Goal: Obtain resource: Download file/media

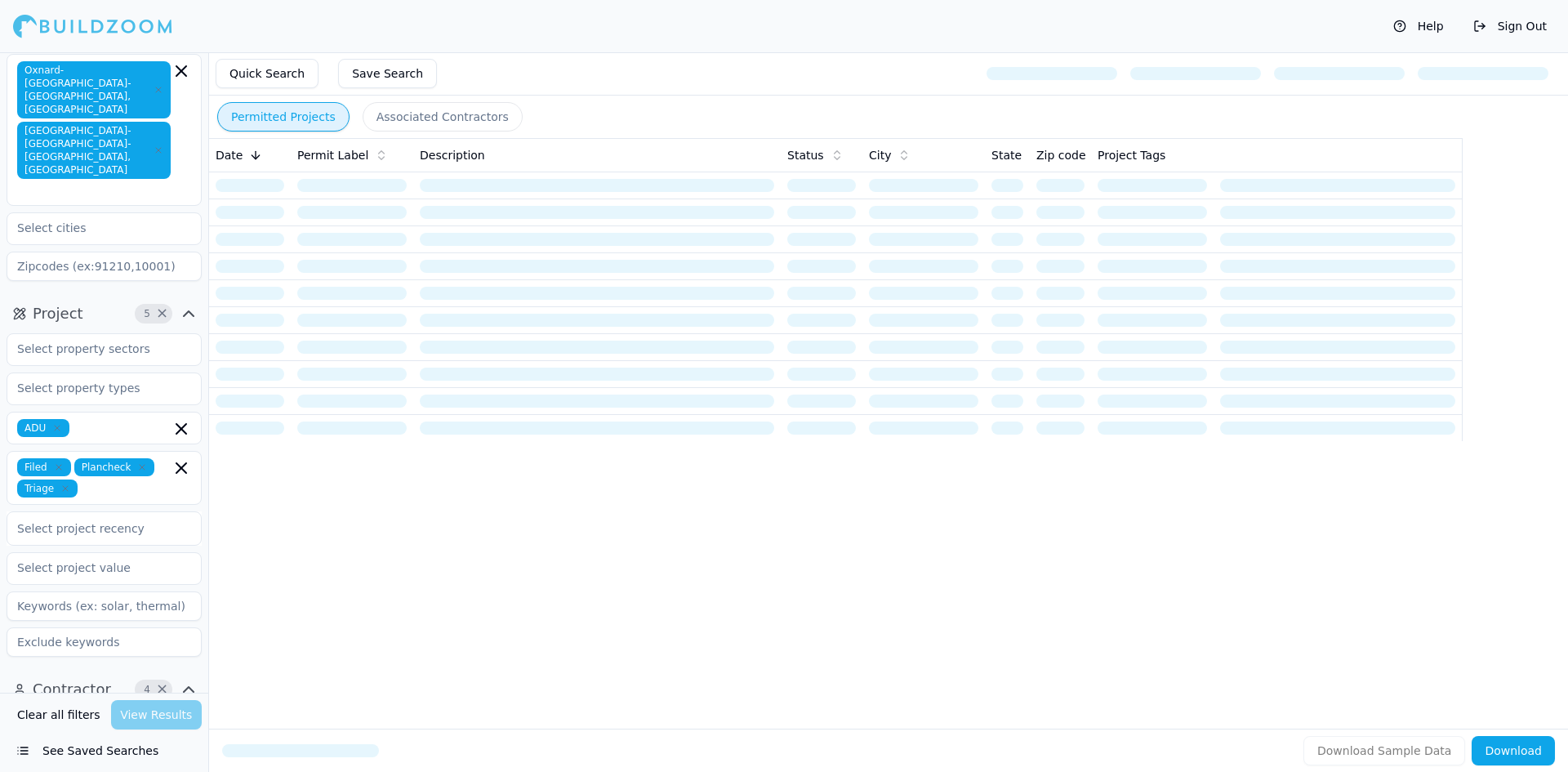
scroll to position [78, 0]
click at [127, 254] on input at bounding box center [104, 268] width 195 height 30
click at [56, 420] on span "ADU" at bounding box center [44, 429] width 53 height 18
click at [183, 425] on icon "button" at bounding box center [181, 430] width 10 height 10
click at [293, 518] on div "Permitted Projects Associated Contractors Date Permit Label Description Status …" at bounding box center [888, 412] width 1360 height 719
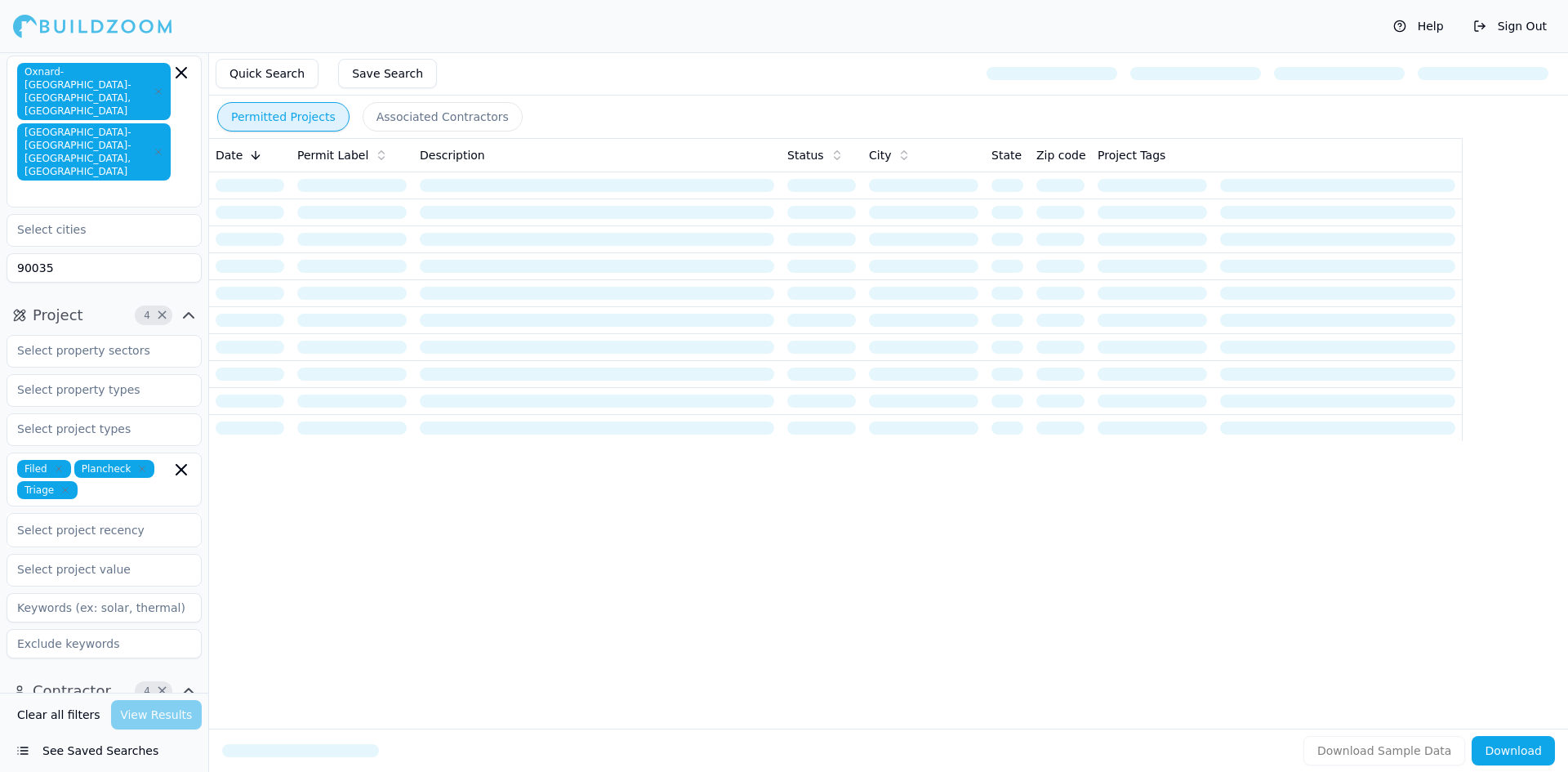
click at [293, 518] on div "Permitted Projects Associated Contractors Date Permit Label Description Status …" at bounding box center [888, 412] width 1360 height 719
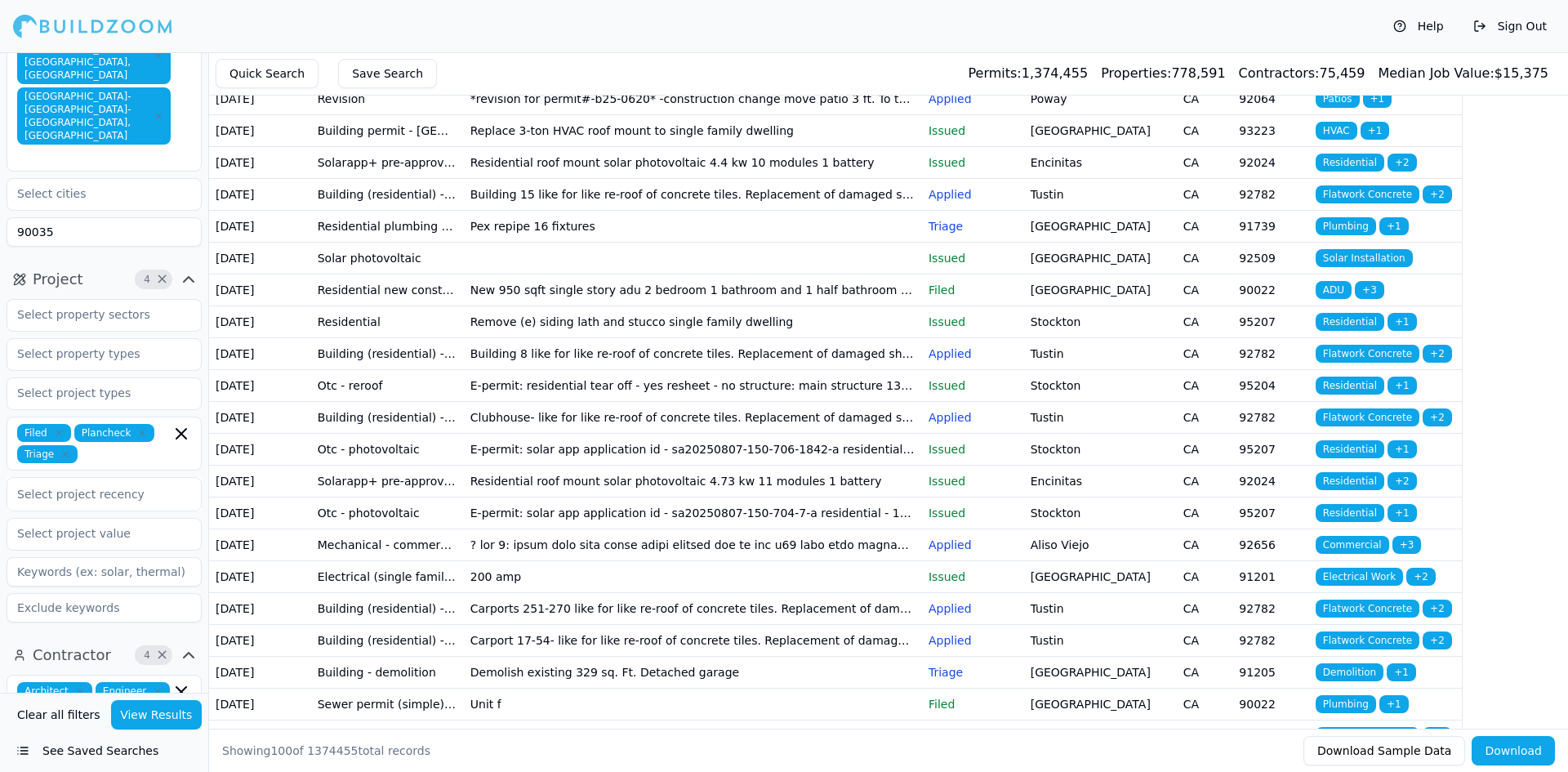
scroll to position [124, 0]
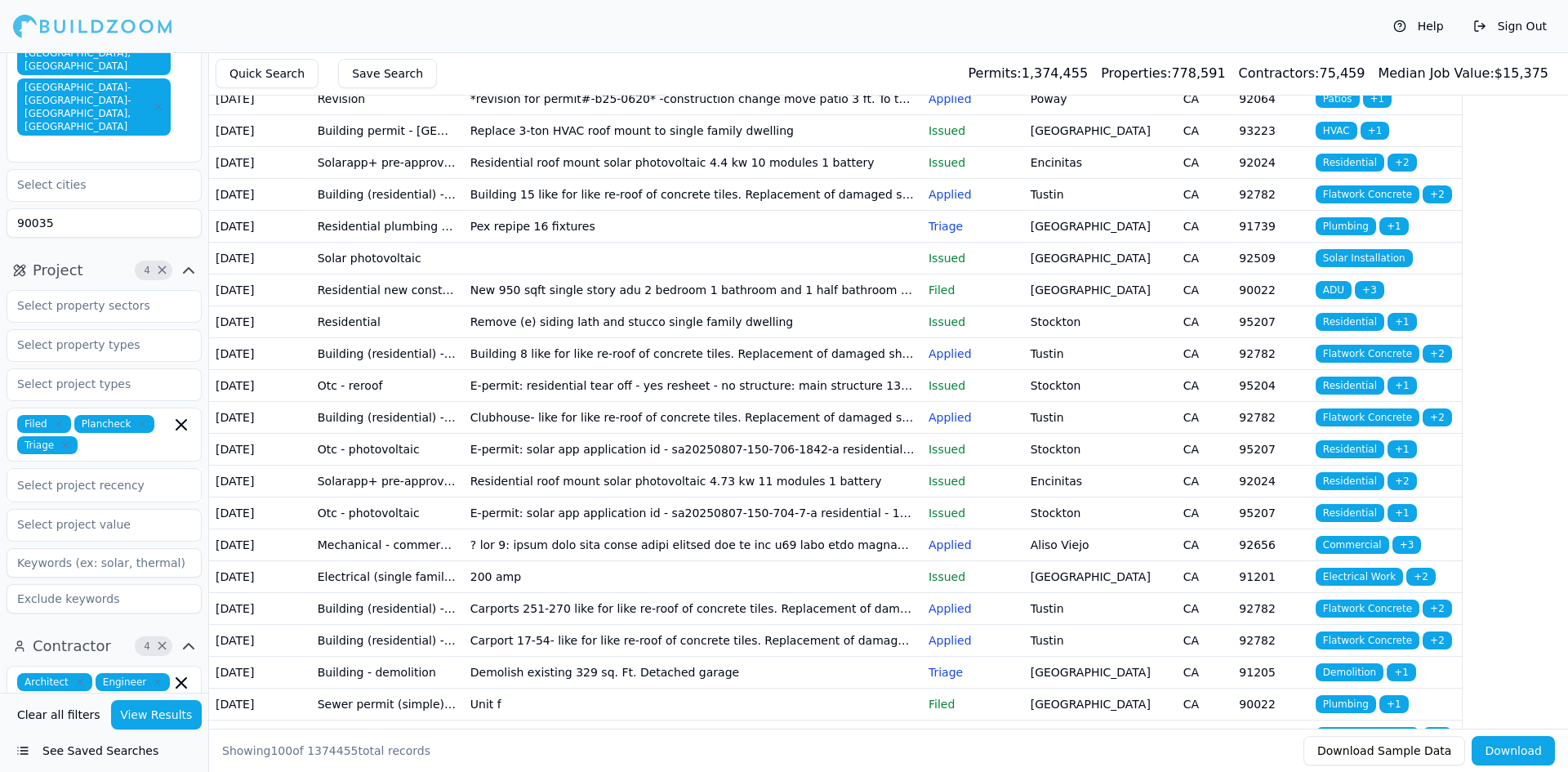
click at [152, 718] on button "View Results" at bounding box center [157, 715] width 91 height 30
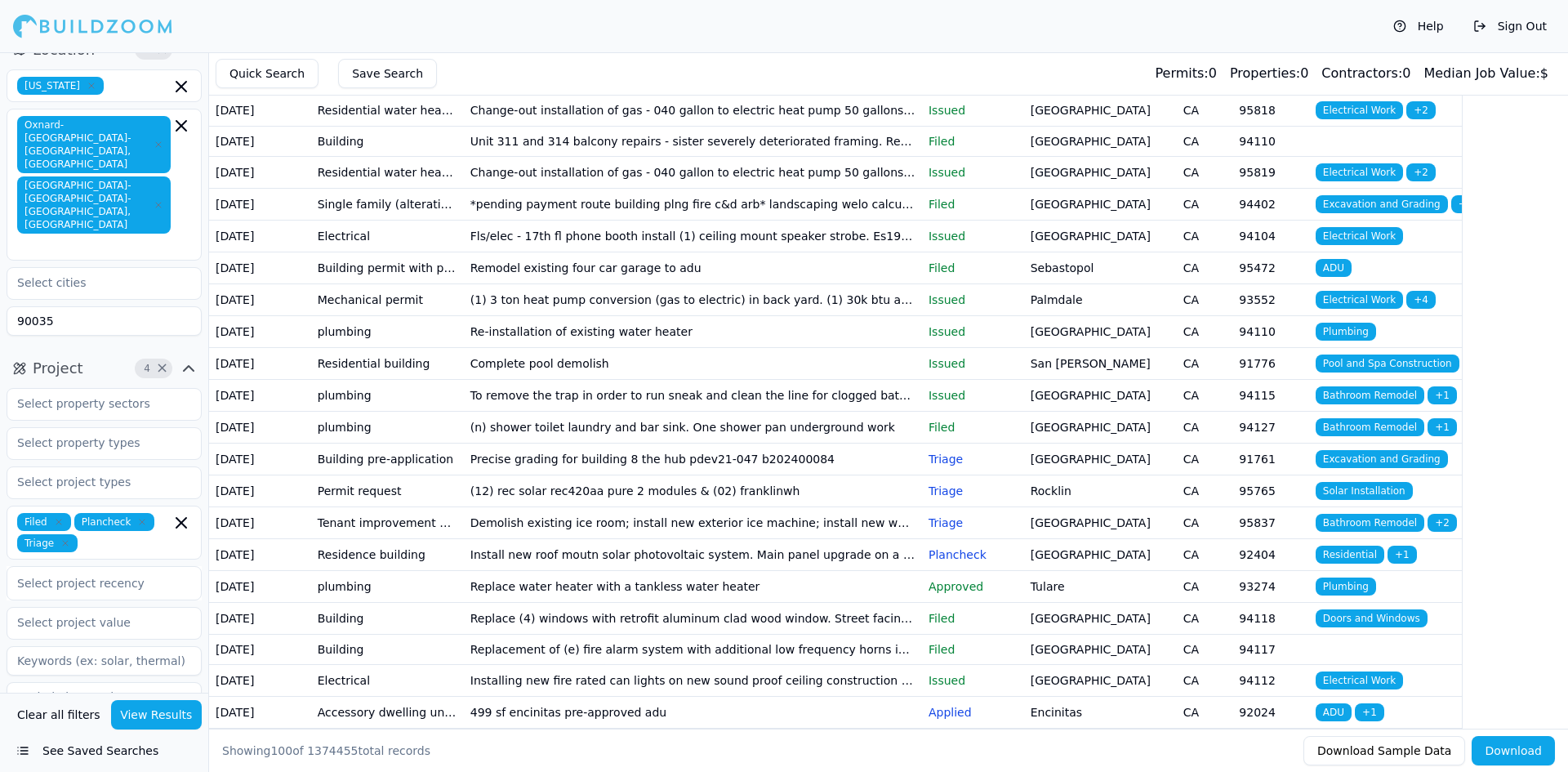
scroll to position [128, 0]
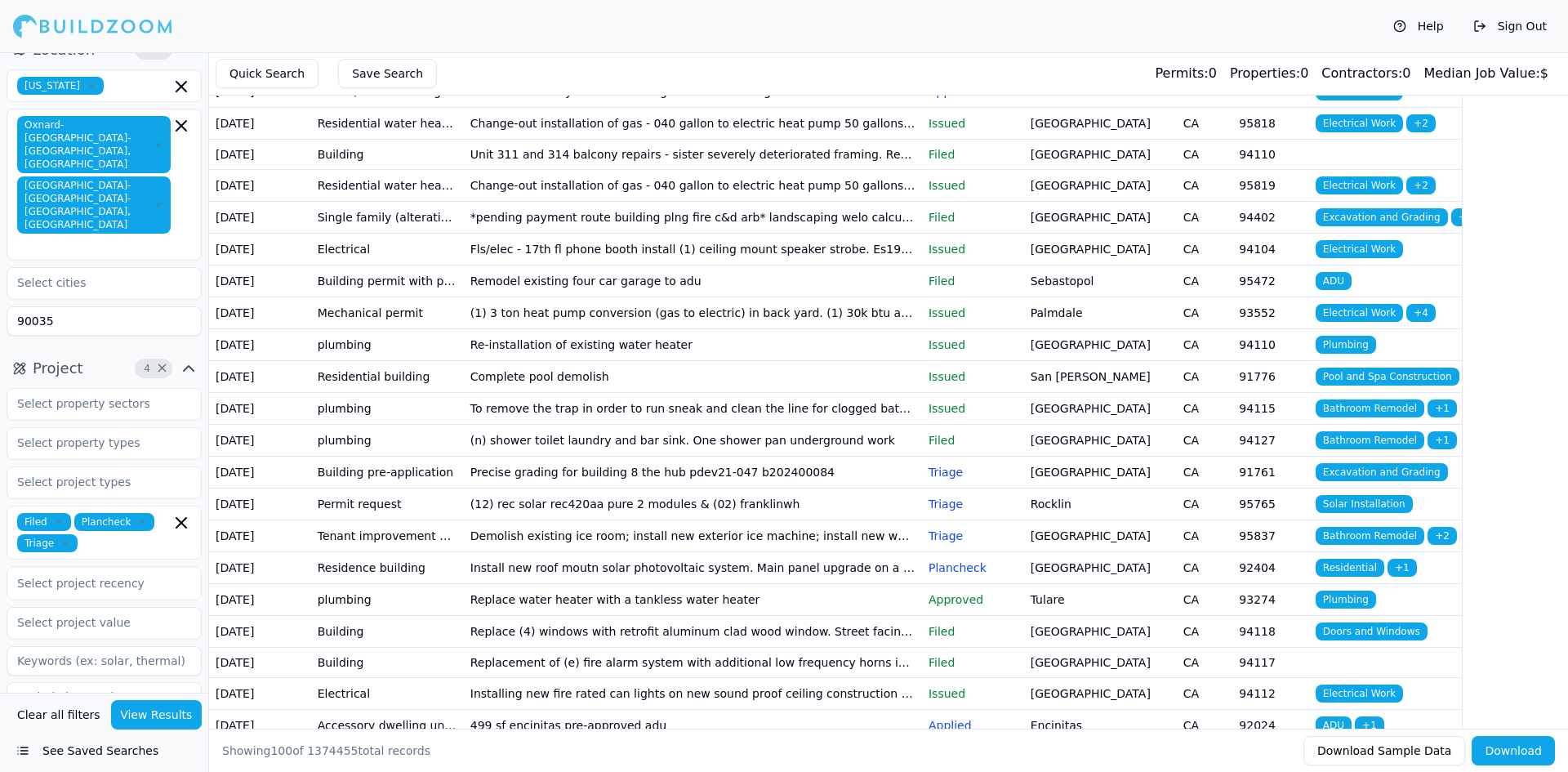
click at [89, 306] on input "90035" at bounding box center [104, 321] width 195 height 30
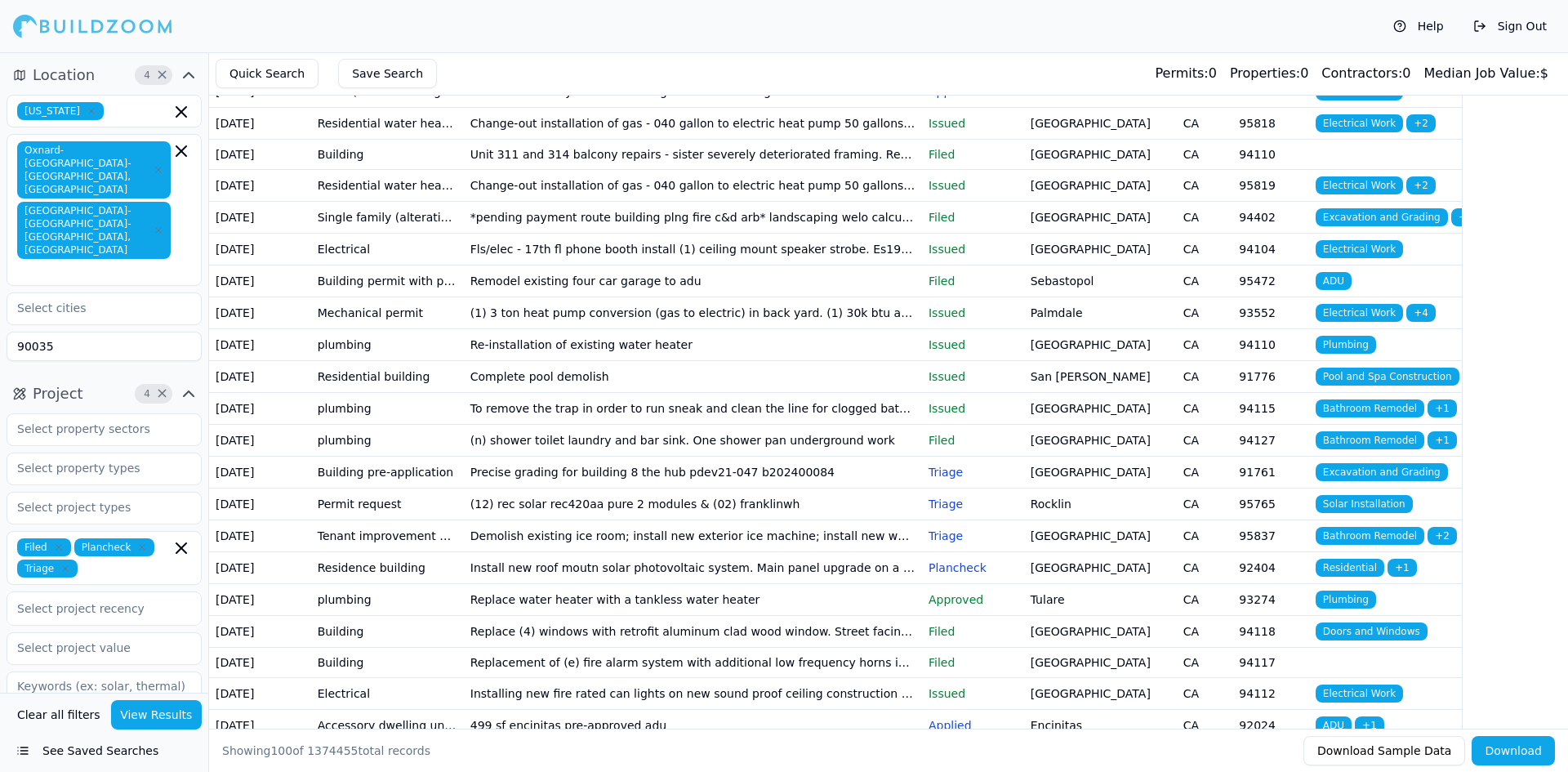
click at [160, 165] on icon "button" at bounding box center [158, 169] width 10 height 10
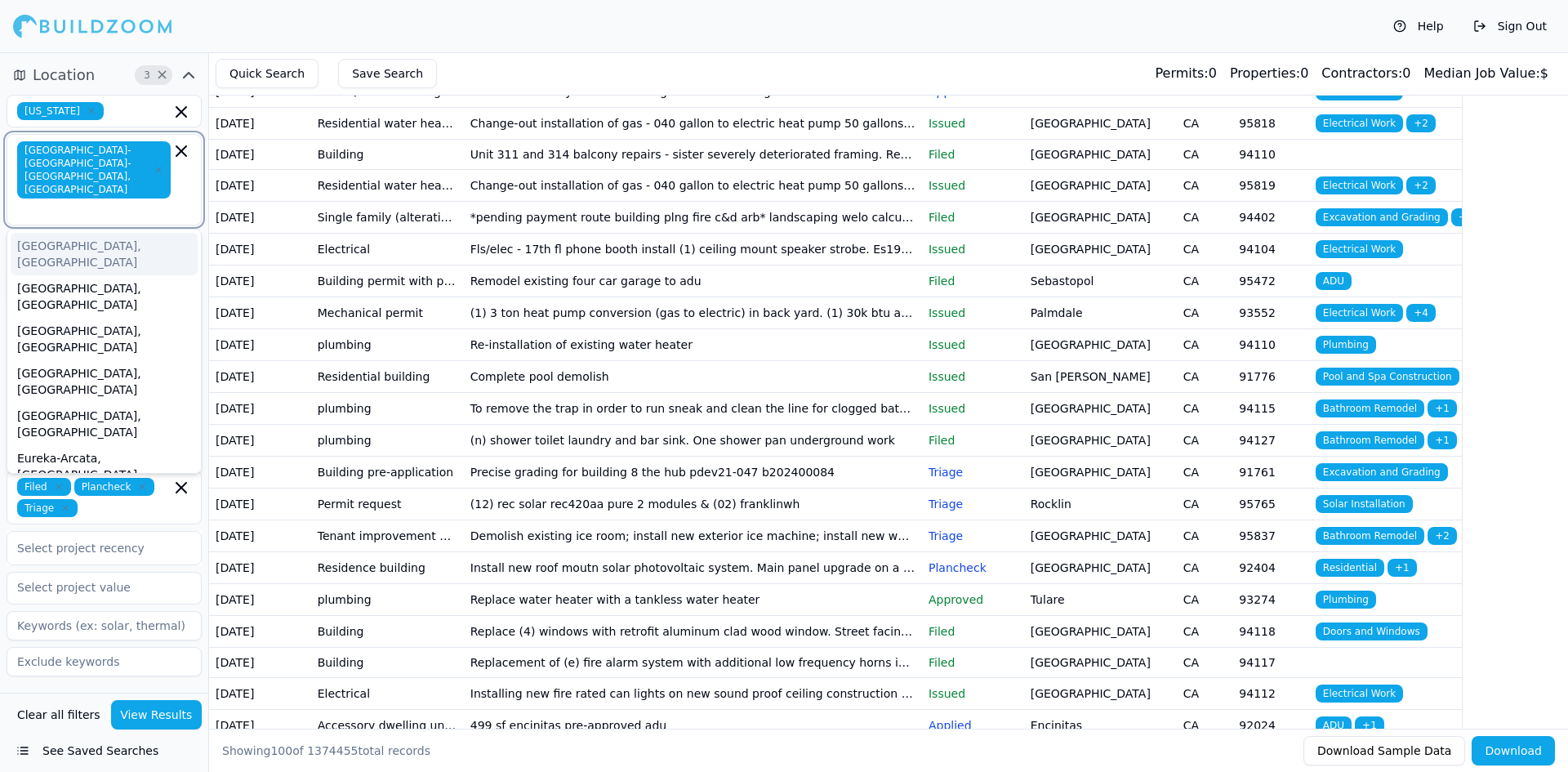
click at [158, 168] on icon "button" at bounding box center [159, 170] width 5 height 5
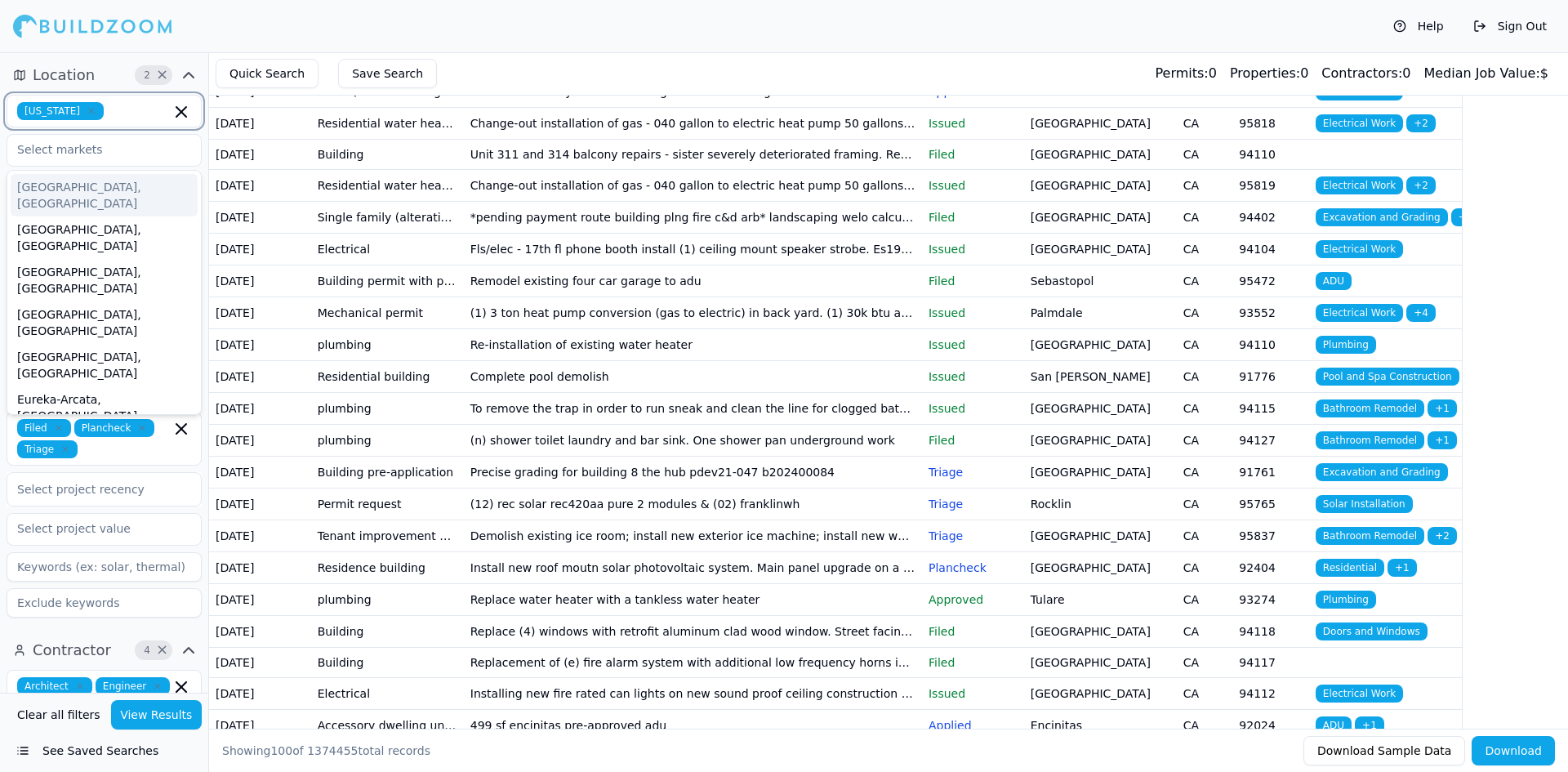
click at [118, 112] on input "text" at bounding box center [140, 111] width 61 height 18
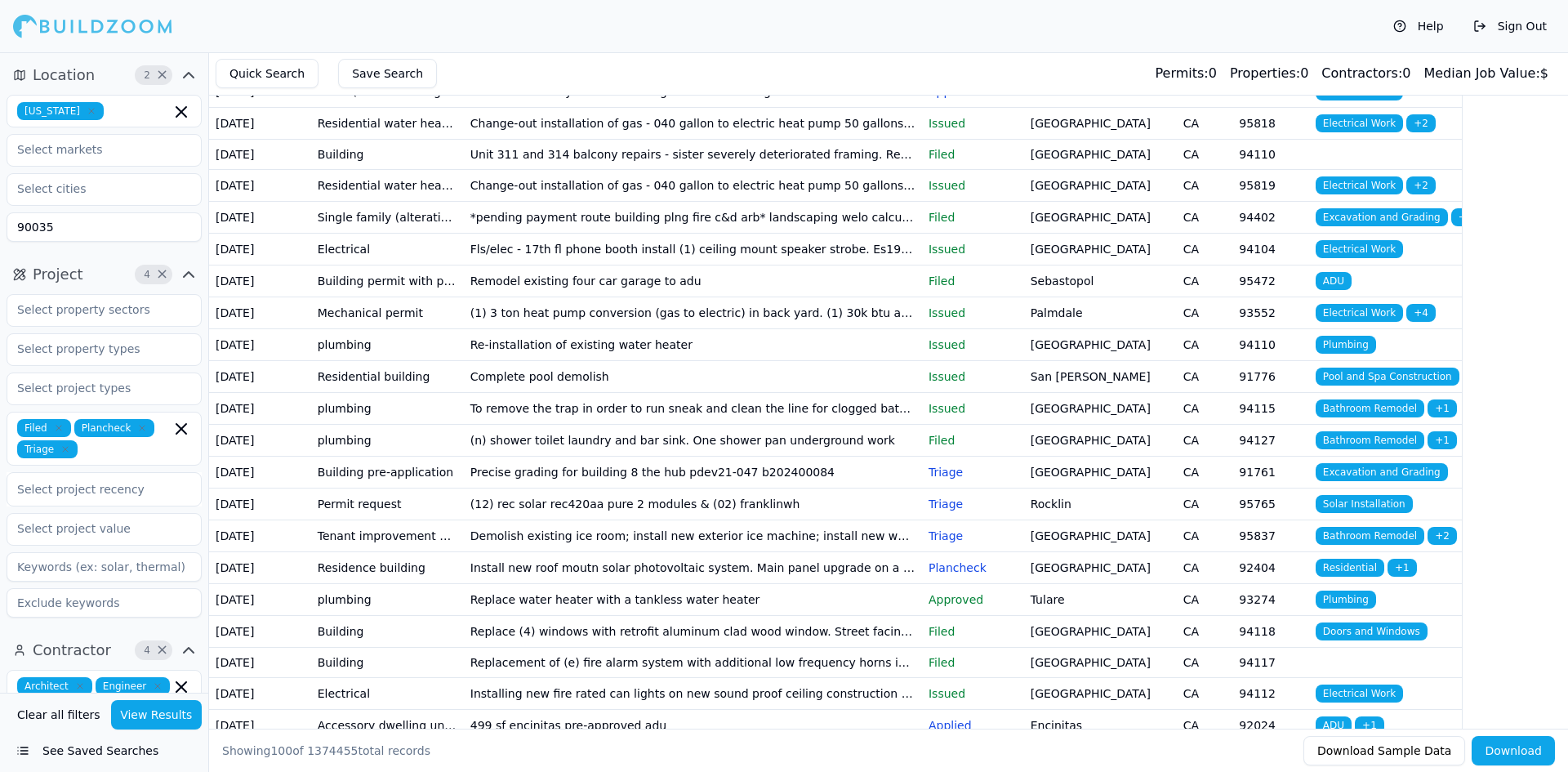
click at [175, 716] on button "View Results" at bounding box center [157, 715] width 91 height 30
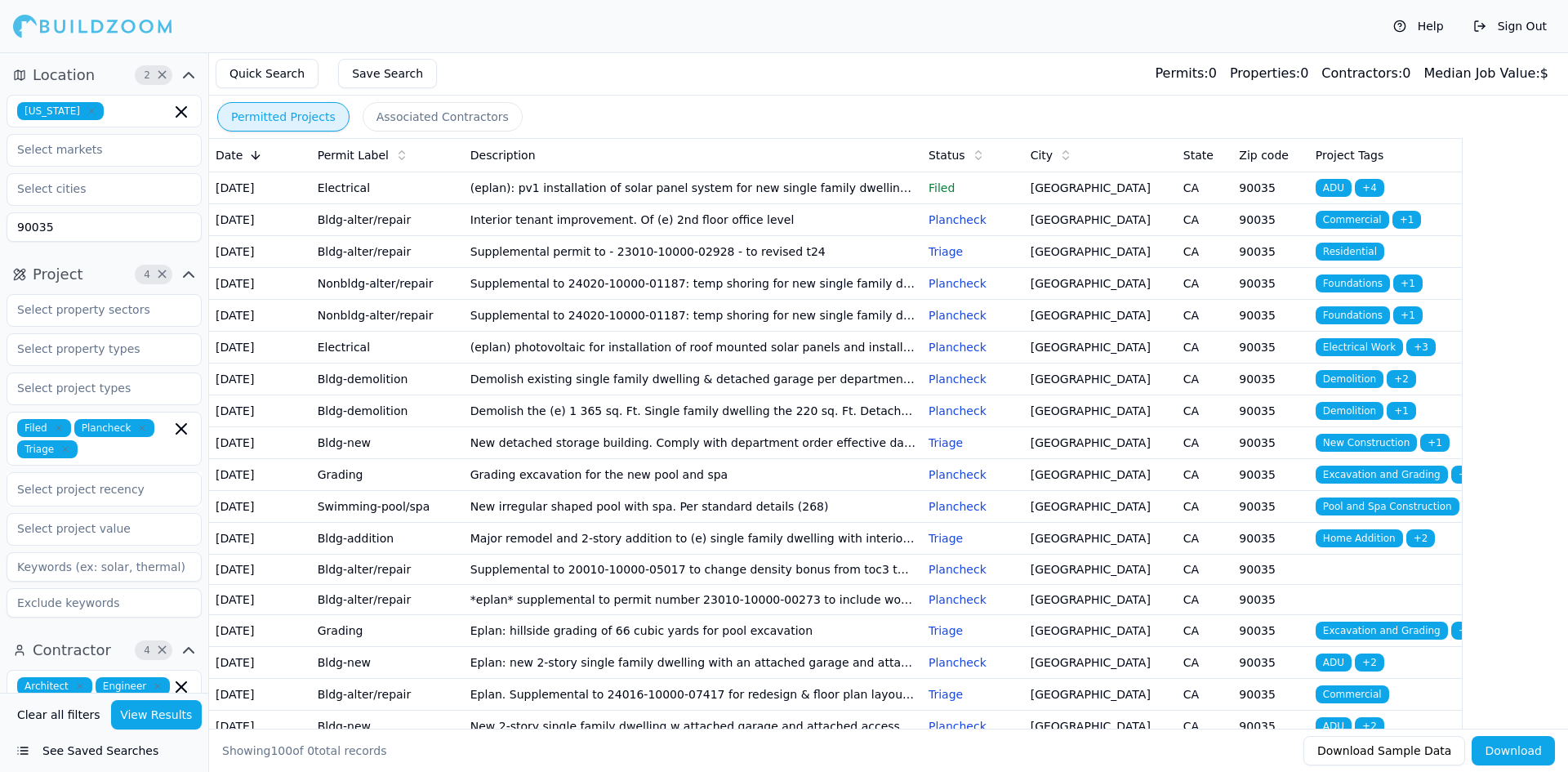
click at [746, 299] on td "Supplemental to 24020-10000-01187: temp shoring for new single family dwelling …" at bounding box center [693, 282] width 458 height 32
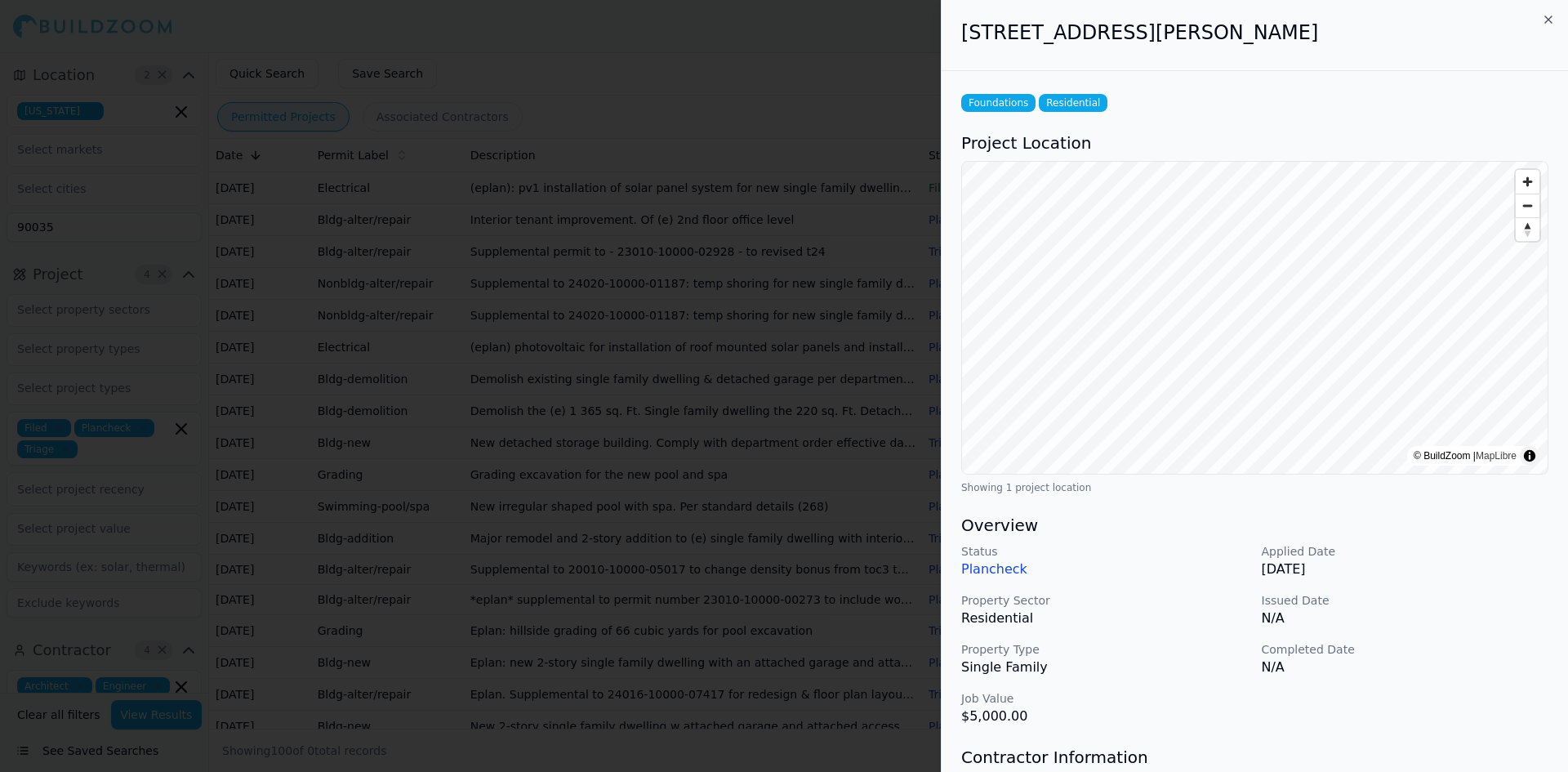
click at [705, 450] on div at bounding box center [784, 386] width 1568 height 772
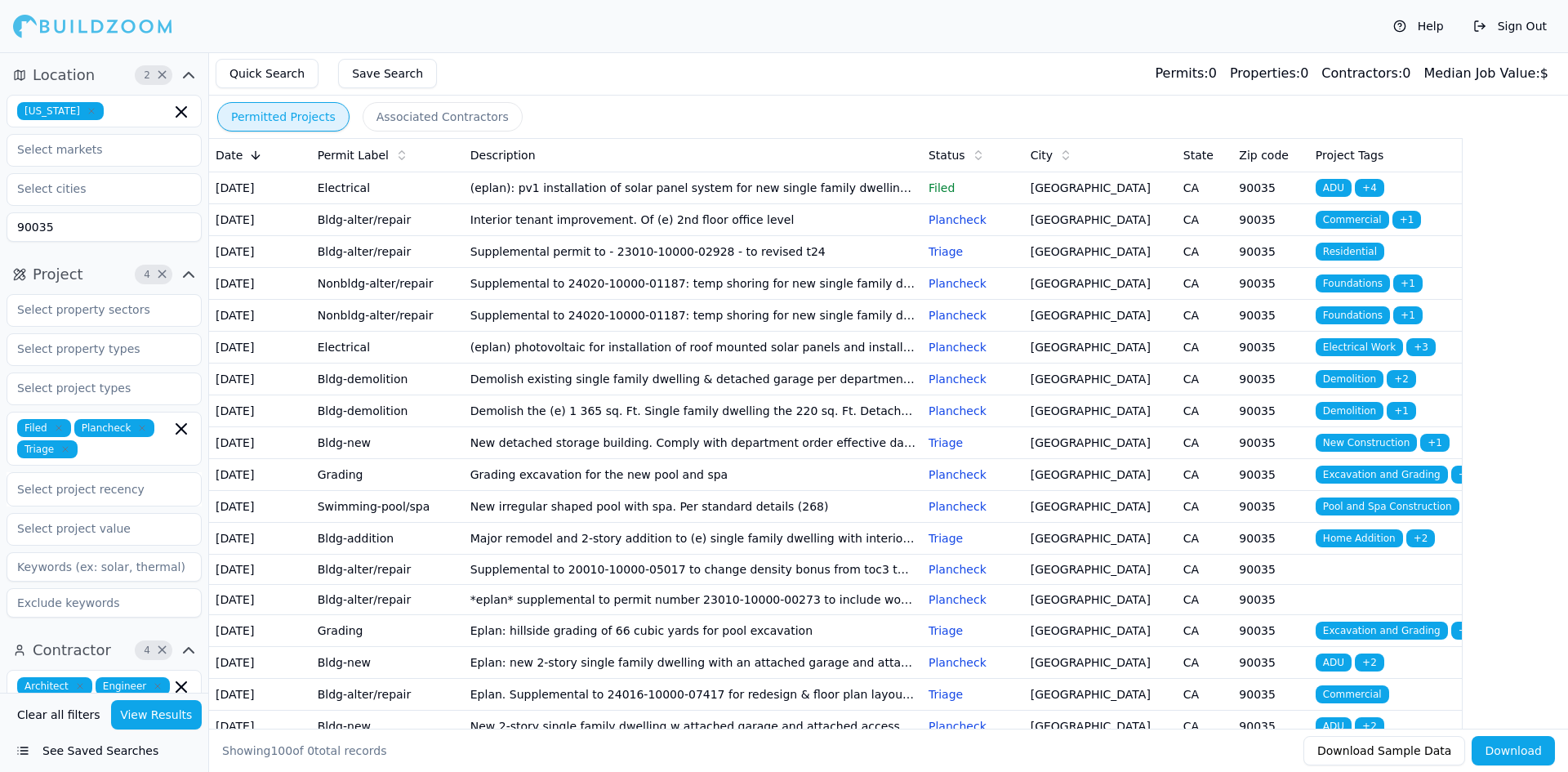
click at [705, 395] on td "Demolish existing single family dwelling & detached garage per department's inf…" at bounding box center [693, 378] width 458 height 32
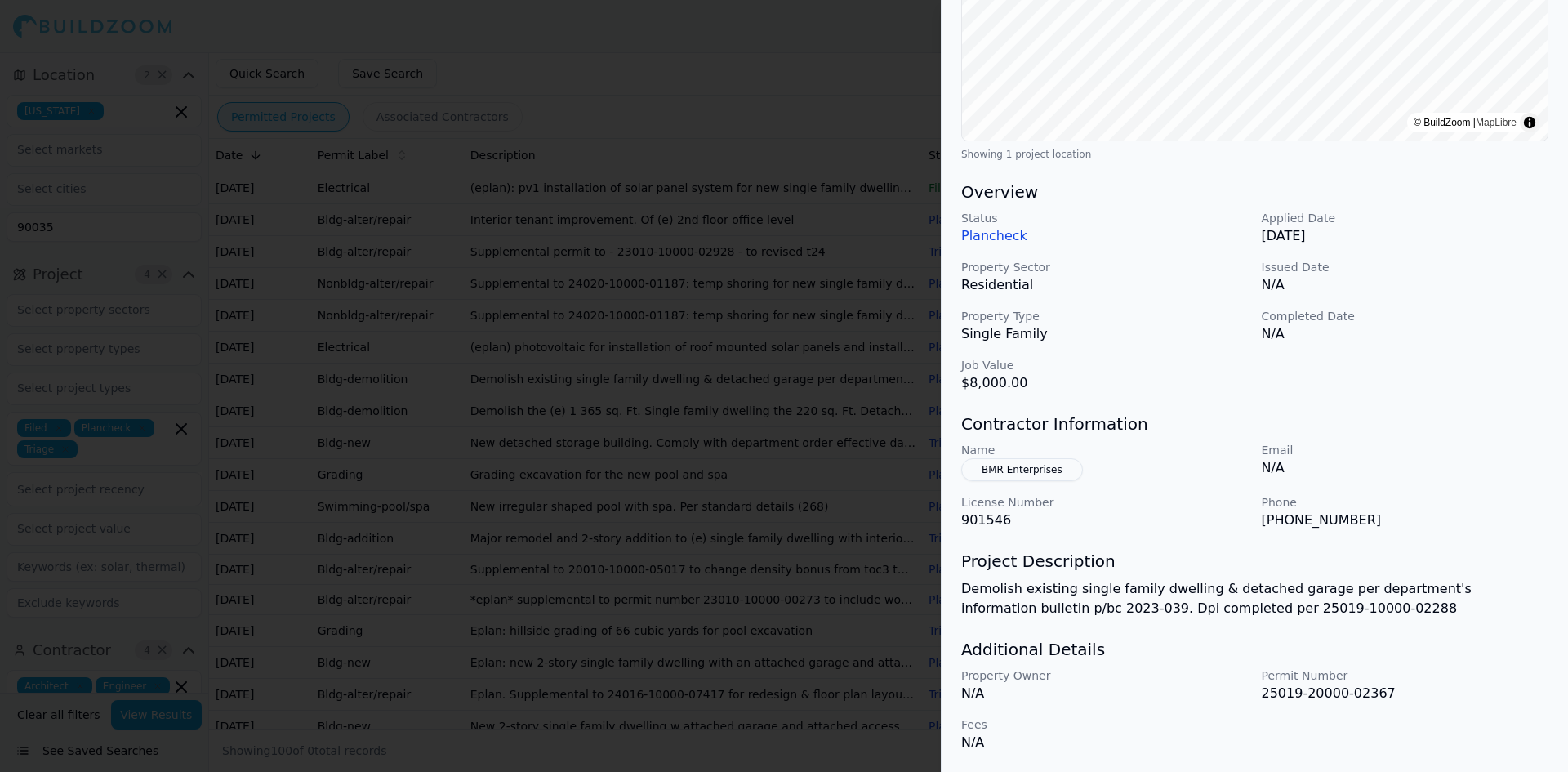
scroll to position [332, 0]
click at [747, 608] on div at bounding box center [784, 386] width 1568 height 772
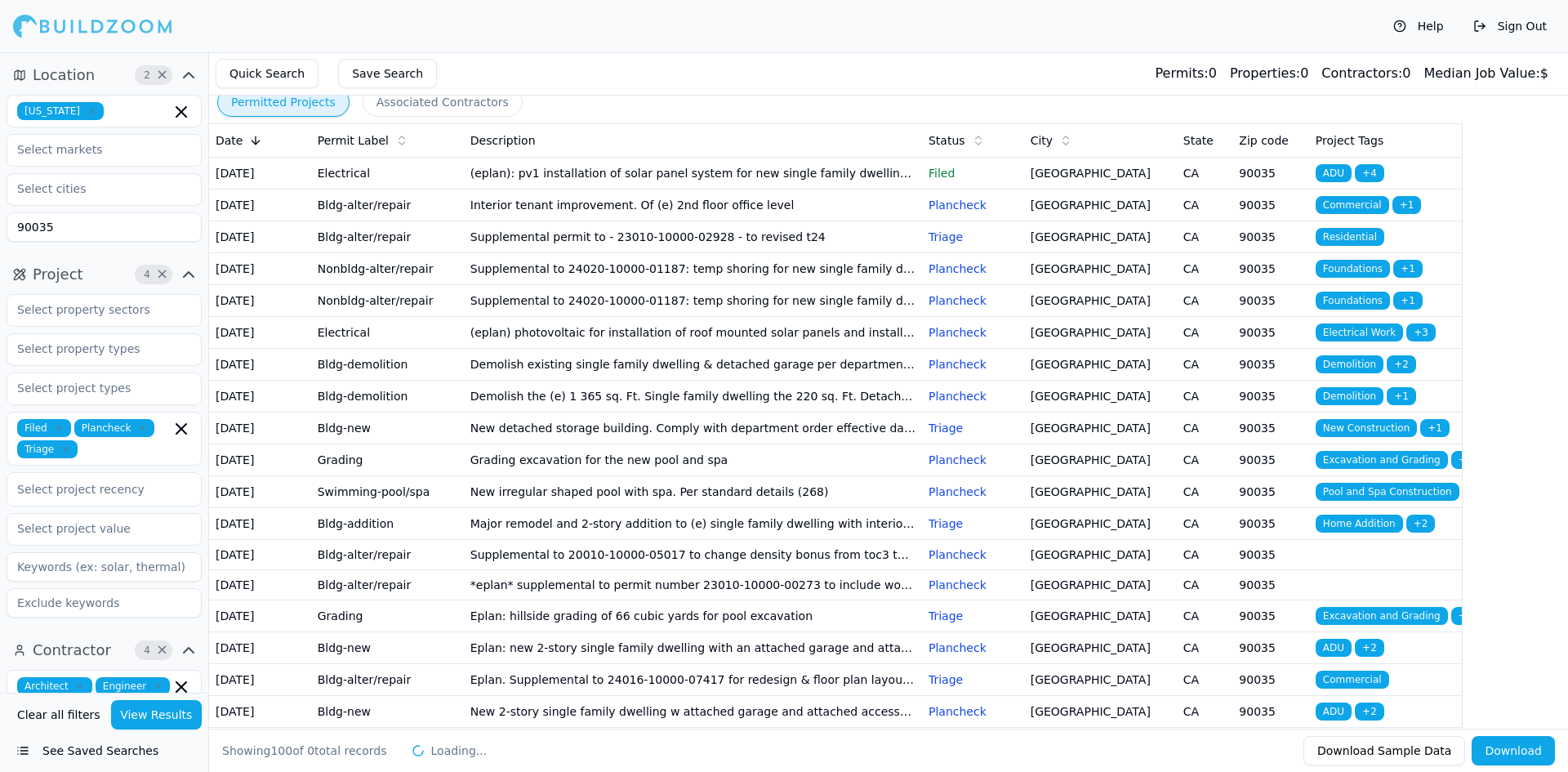
scroll to position [0, 0]
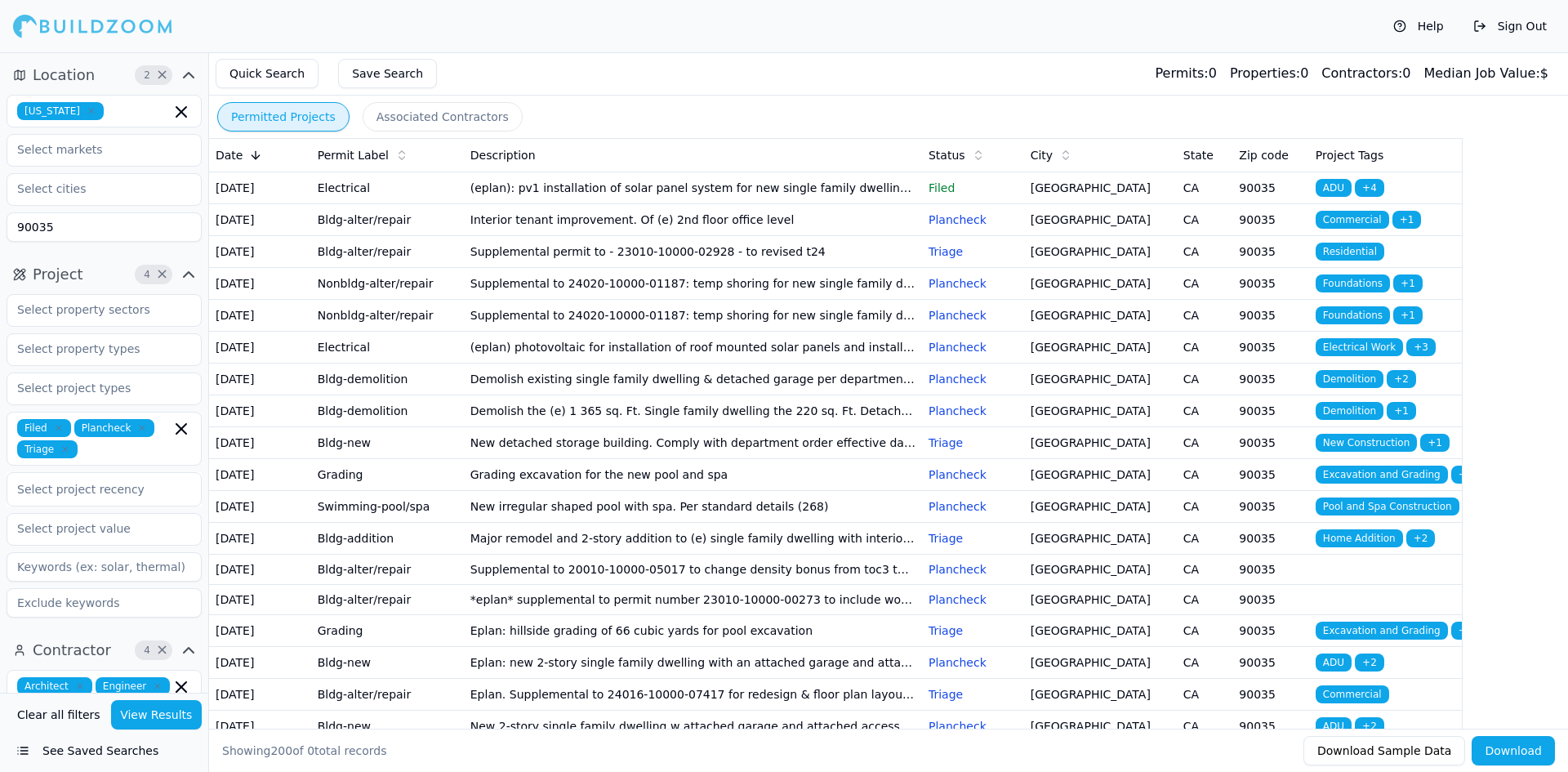
click at [157, 217] on input "90035" at bounding box center [104, 227] width 195 height 30
type input "9"
click at [45, 152] on input "text" at bounding box center [93, 150] width 173 height 30
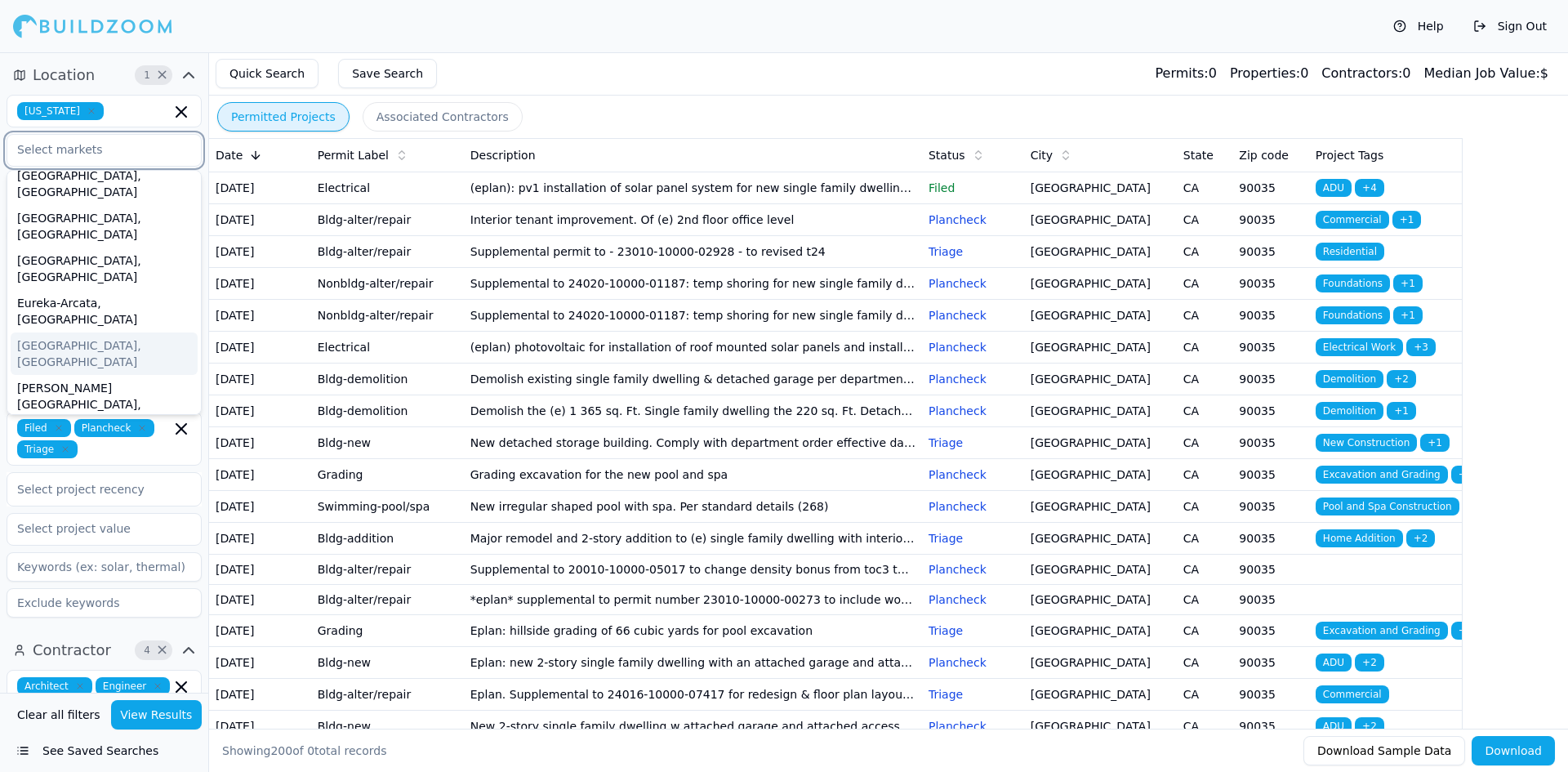
scroll to position [93, 0]
click at [93, 437] on div "[GEOGRAPHIC_DATA]-[GEOGRAPHIC_DATA]-[GEOGRAPHIC_DATA], [GEOGRAPHIC_DATA]" at bounding box center [104, 475] width 187 height 75
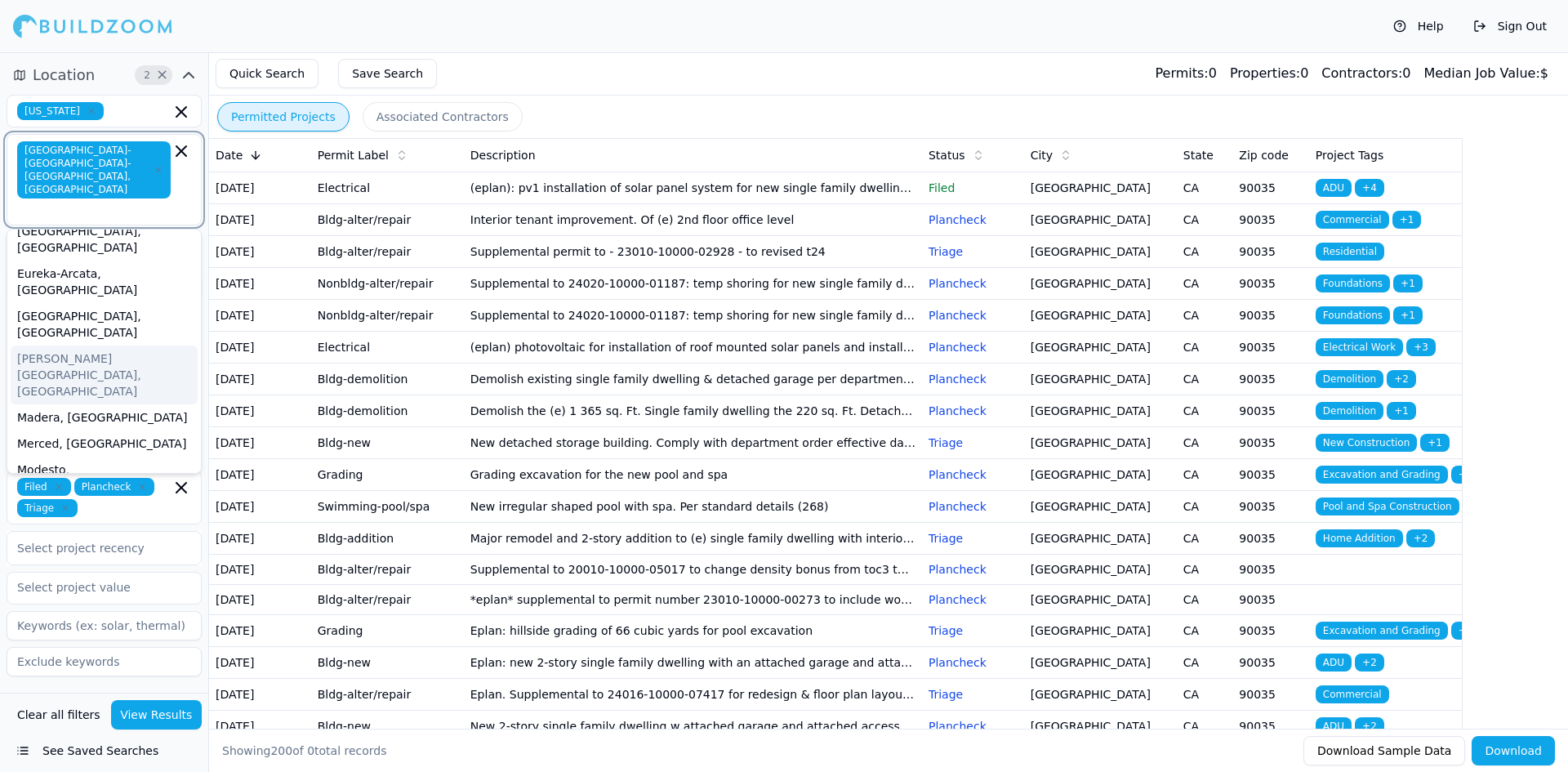
scroll to position [188, 0]
click at [94, 522] on div "Oxnard-[GEOGRAPHIC_DATA]-[GEOGRAPHIC_DATA], [GEOGRAPHIC_DATA]" at bounding box center [104, 551] width 187 height 59
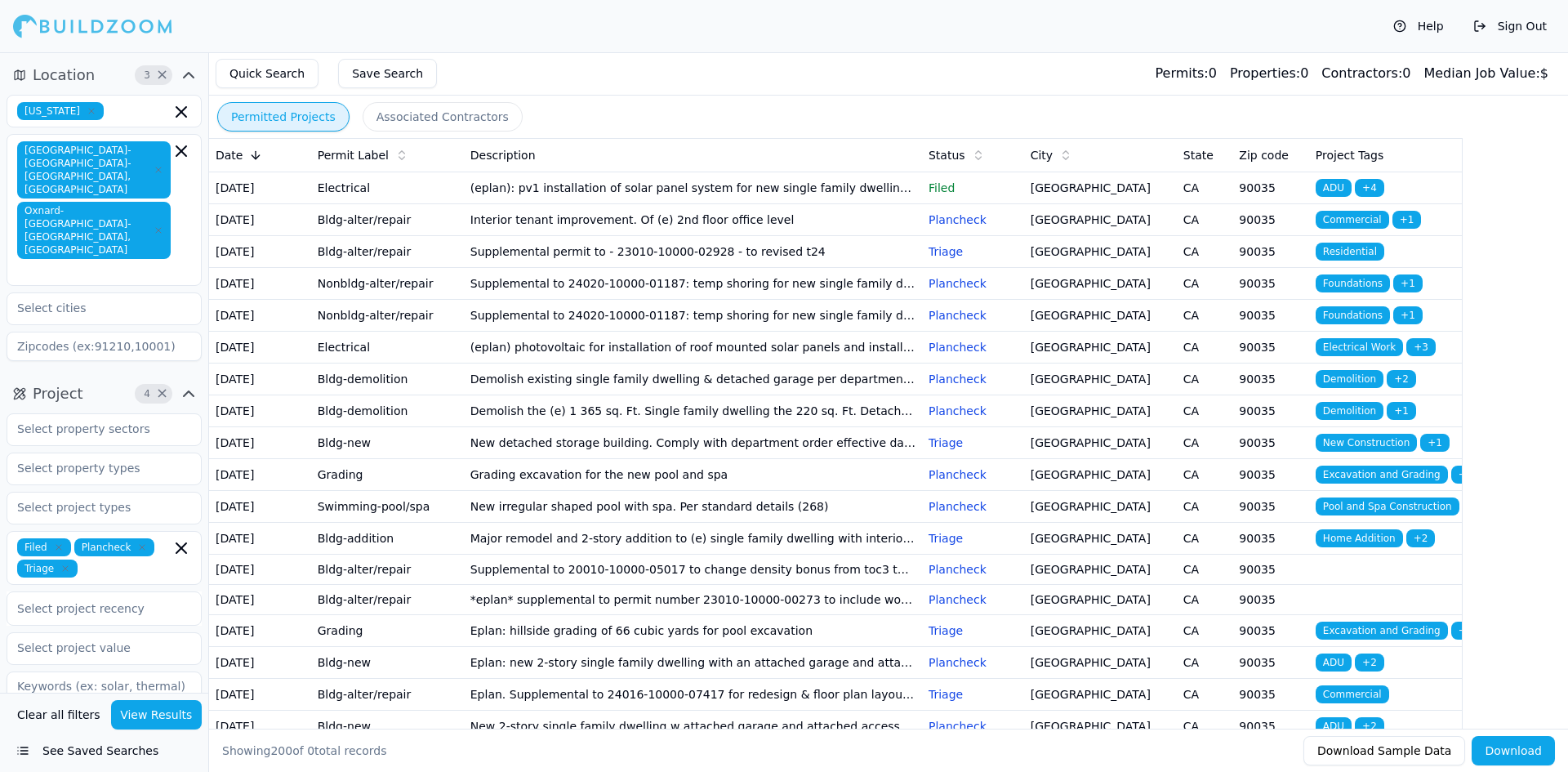
click at [576, 46] on div "Help Sign Out" at bounding box center [784, 26] width 1568 height 53
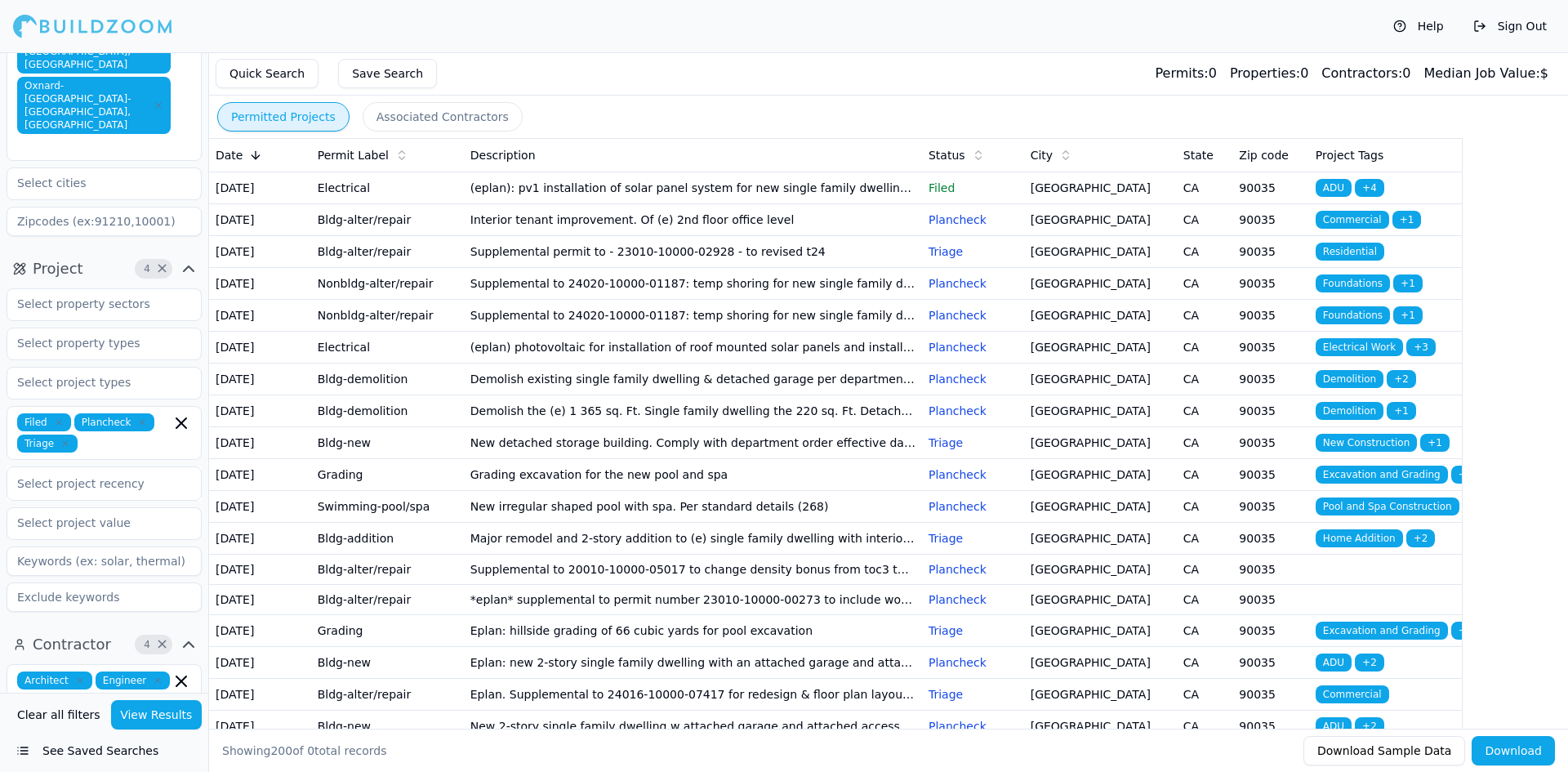
scroll to position [141, 0]
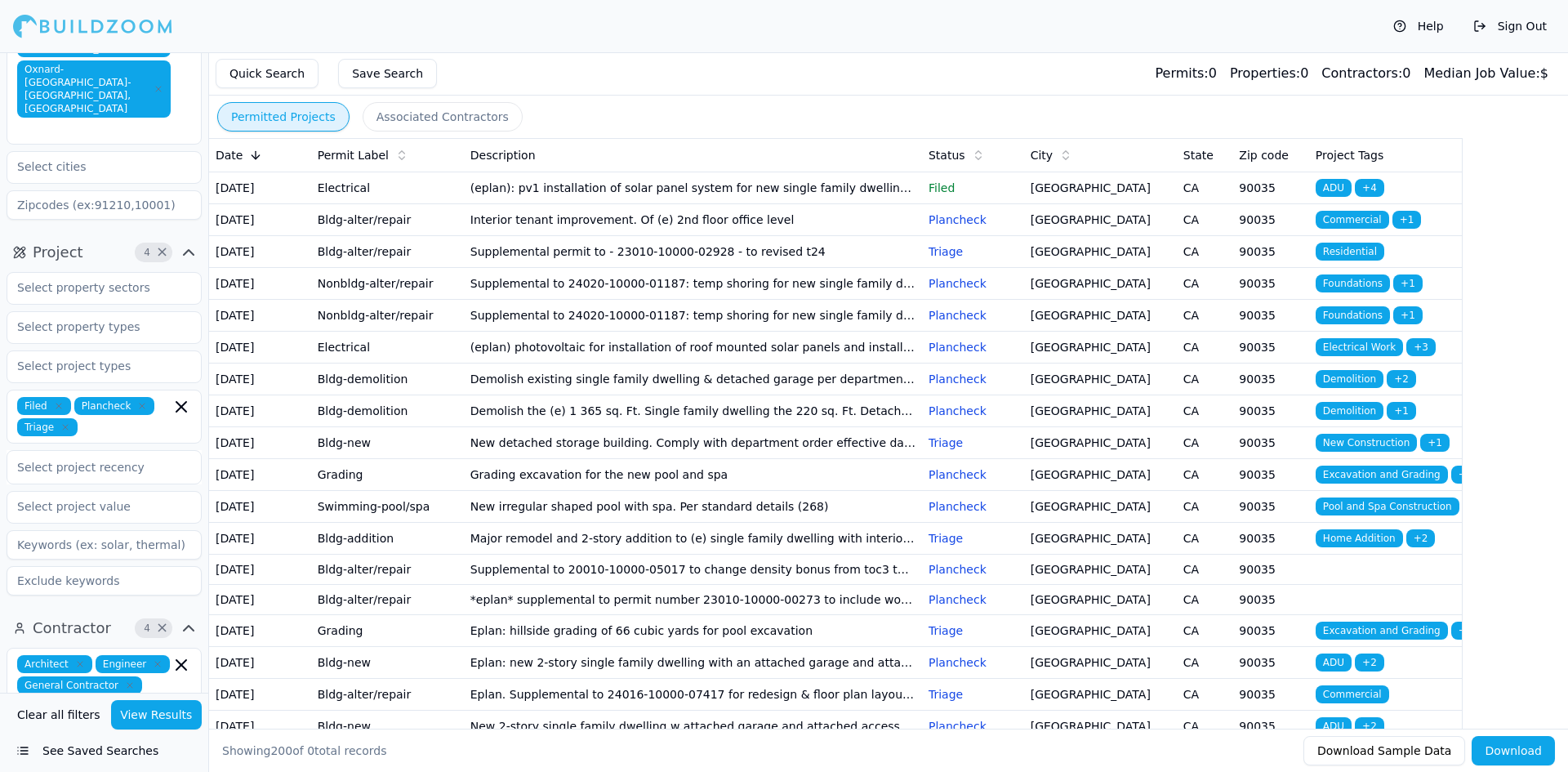
click at [125, 680] on icon "button" at bounding box center [129, 684] width 10 height 10
click at [100, 680] on icon "button" at bounding box center [103, 684] width 10 height 10
click at [138, 714] on button "View Results" at bounding box center [157, 715] width 91 height 30
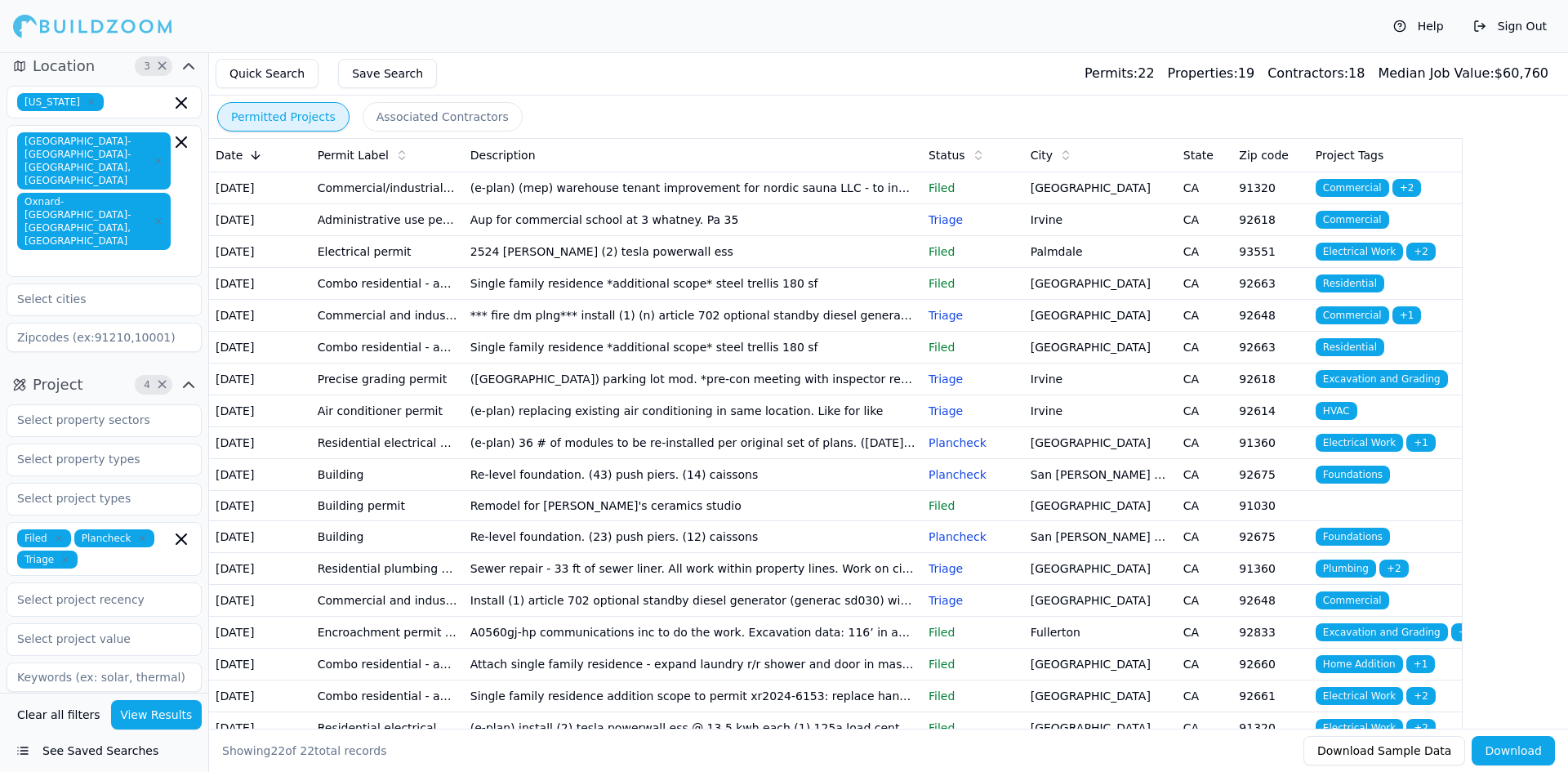
scroll to position [10, 0]
click at [63, 482] on input "text" at bounding box center [93, 497] width 173 height 30
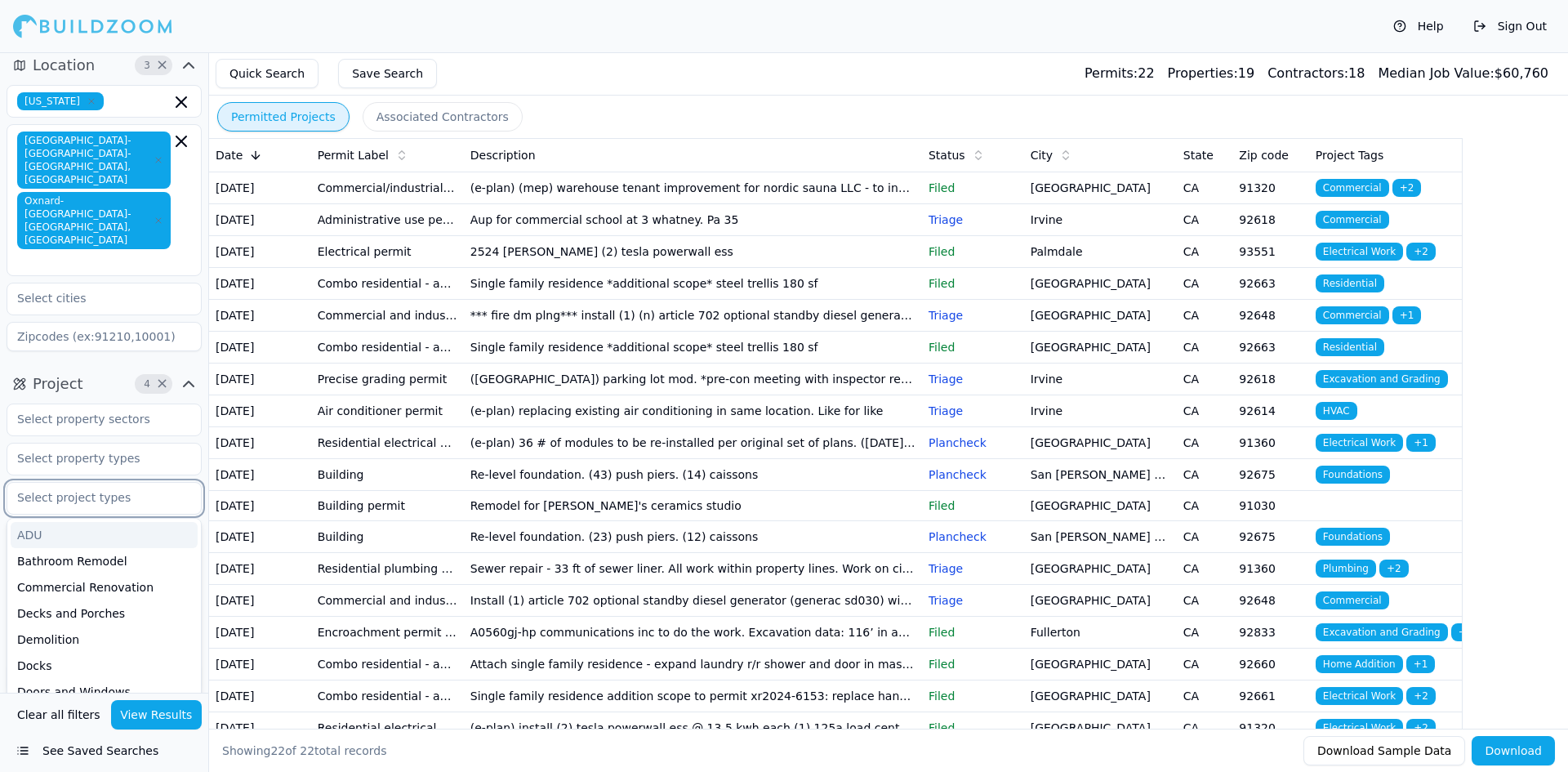
click at [61, 522] on div "ADU" at bounding box center [104, 535] width 187 height 26
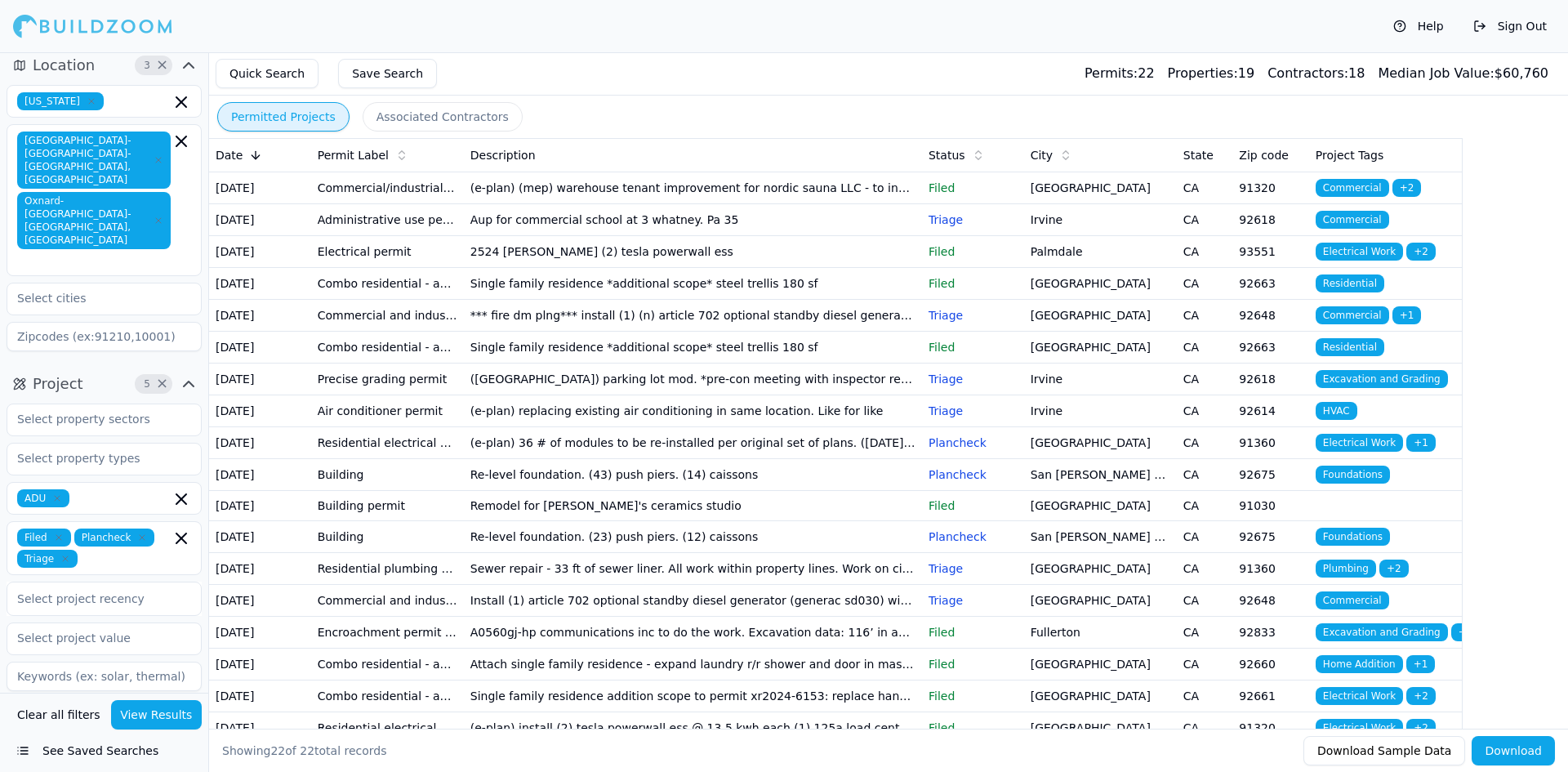
click at [147, 718] on button "View Results" at bounding box center [157, 715] width 91 height 30
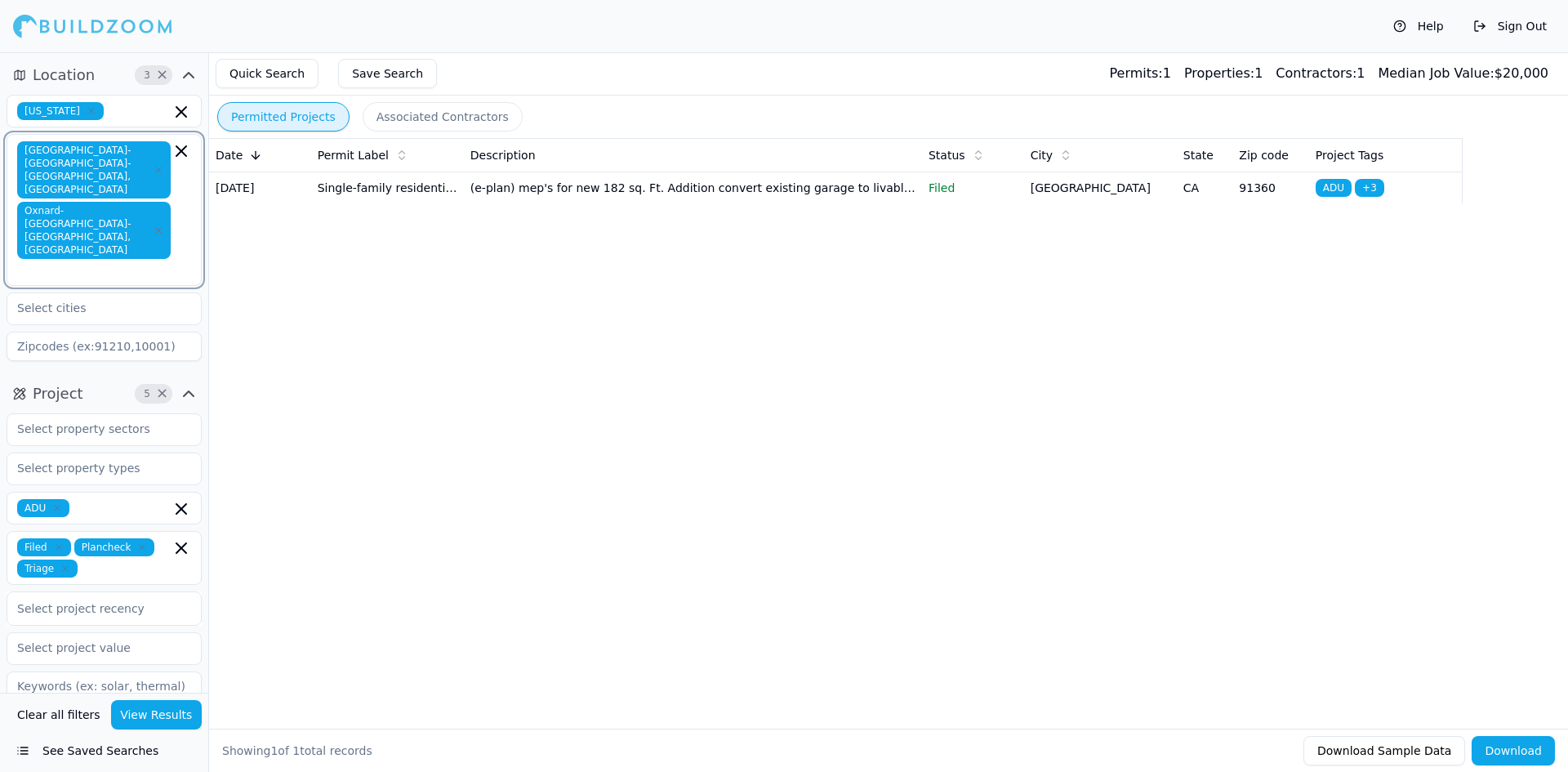
click at [177, 153] on icon "button" at bounding box center [181, 151] width 19 height 19
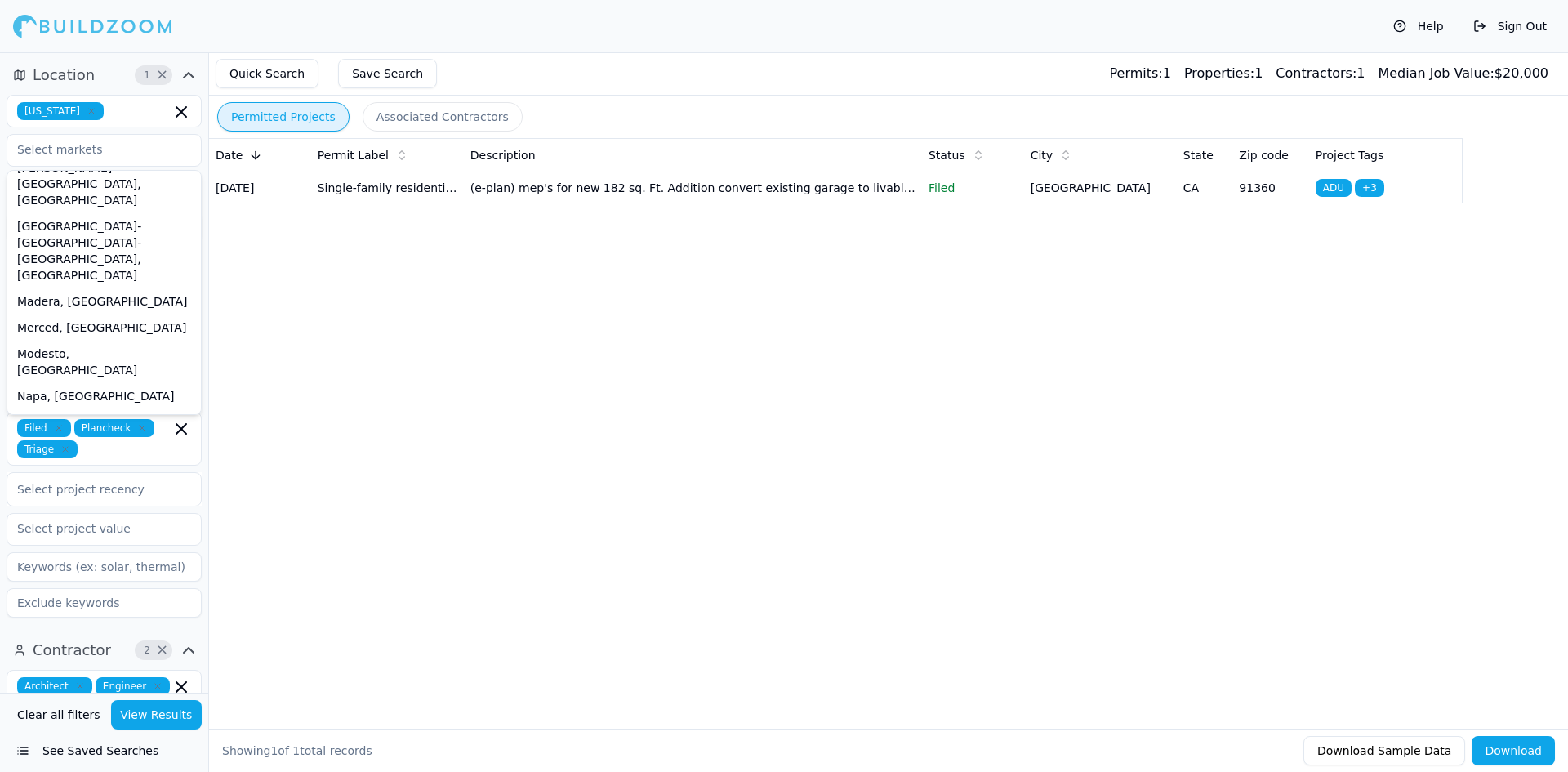
click at [220, 332] on div "Permitted Projects Associated Contractors Date Permit Label Description Status …" at bounding box center [888, 412] width 1360 height 719
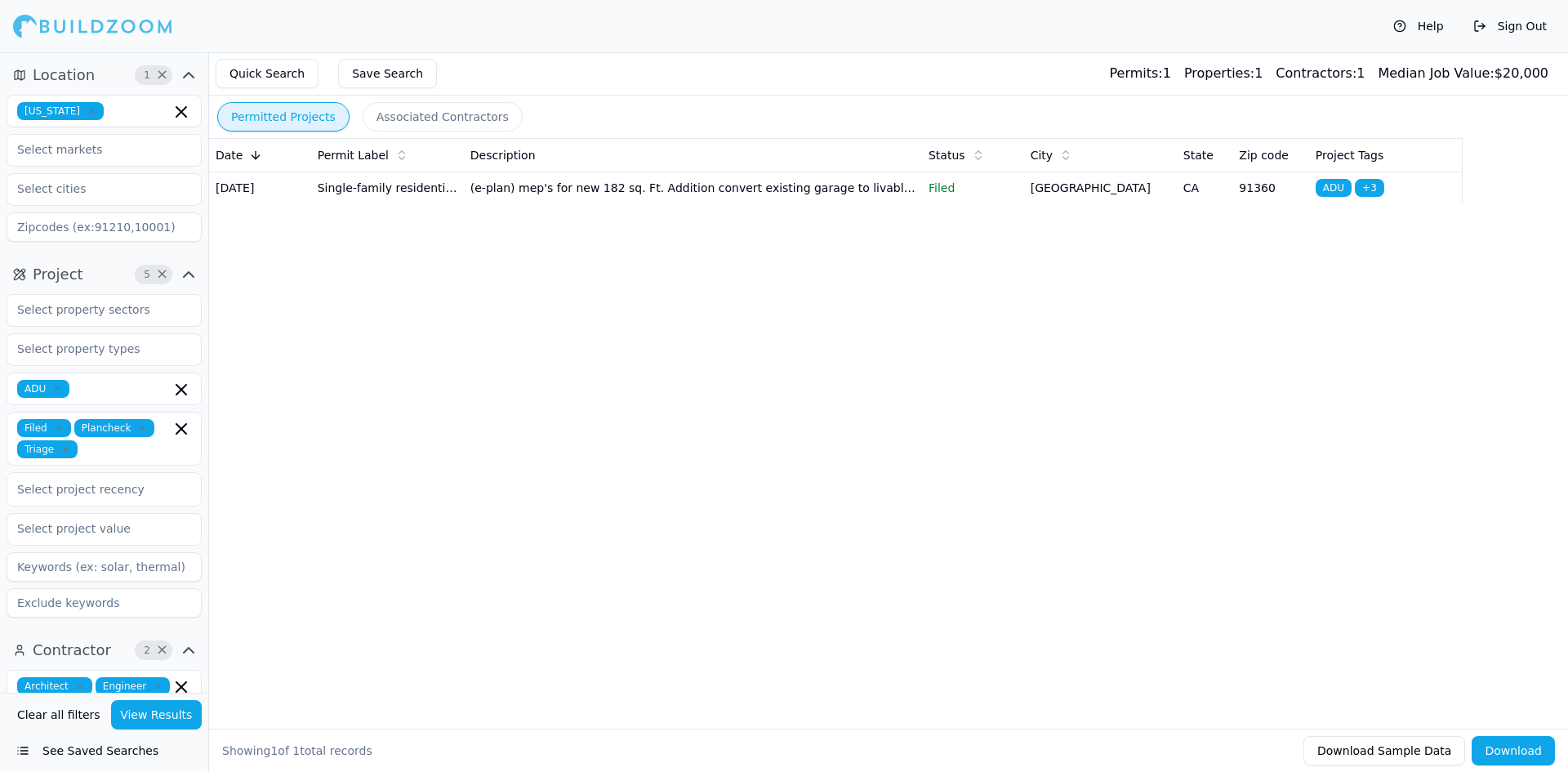
click at [77, 496] on div at bounding box center [104, 489] width 174 height 17
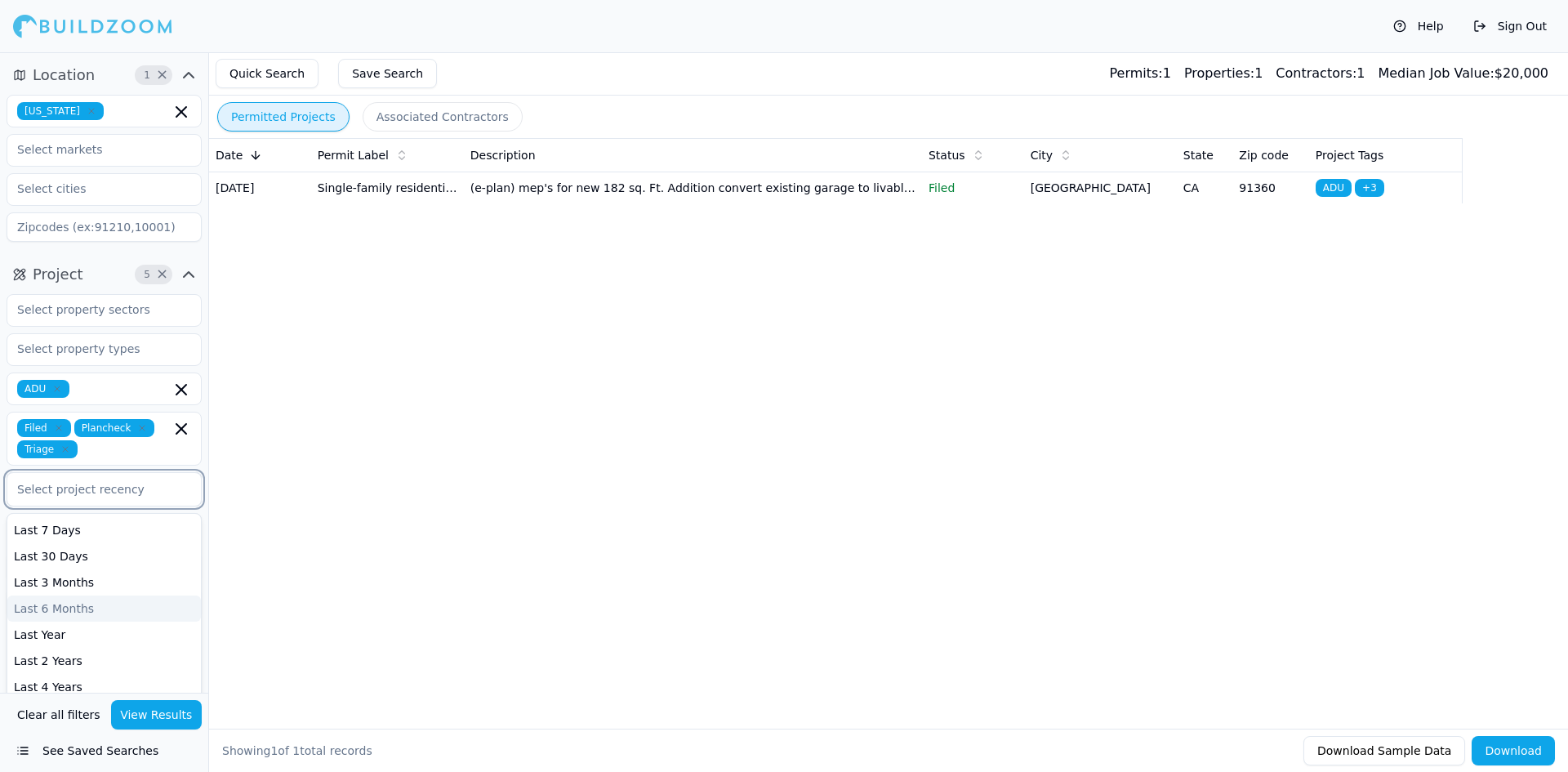
click at [81, 616] on div "Last 6 Months" at bounding box center [104, 609] width 194 height 26
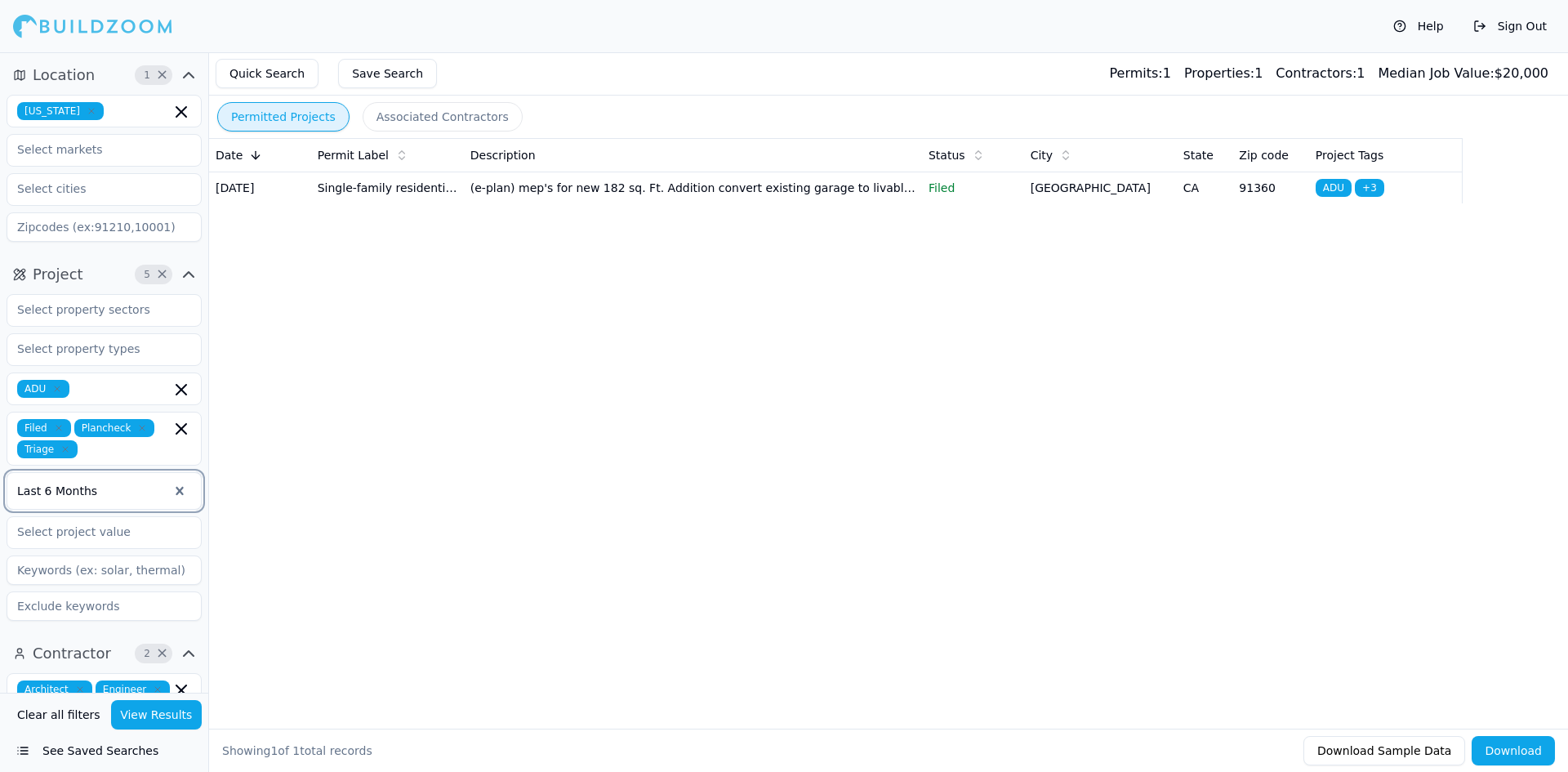
click at [171, 718] on button "View Results" at bounding box center [157, 715] width 91 height 30
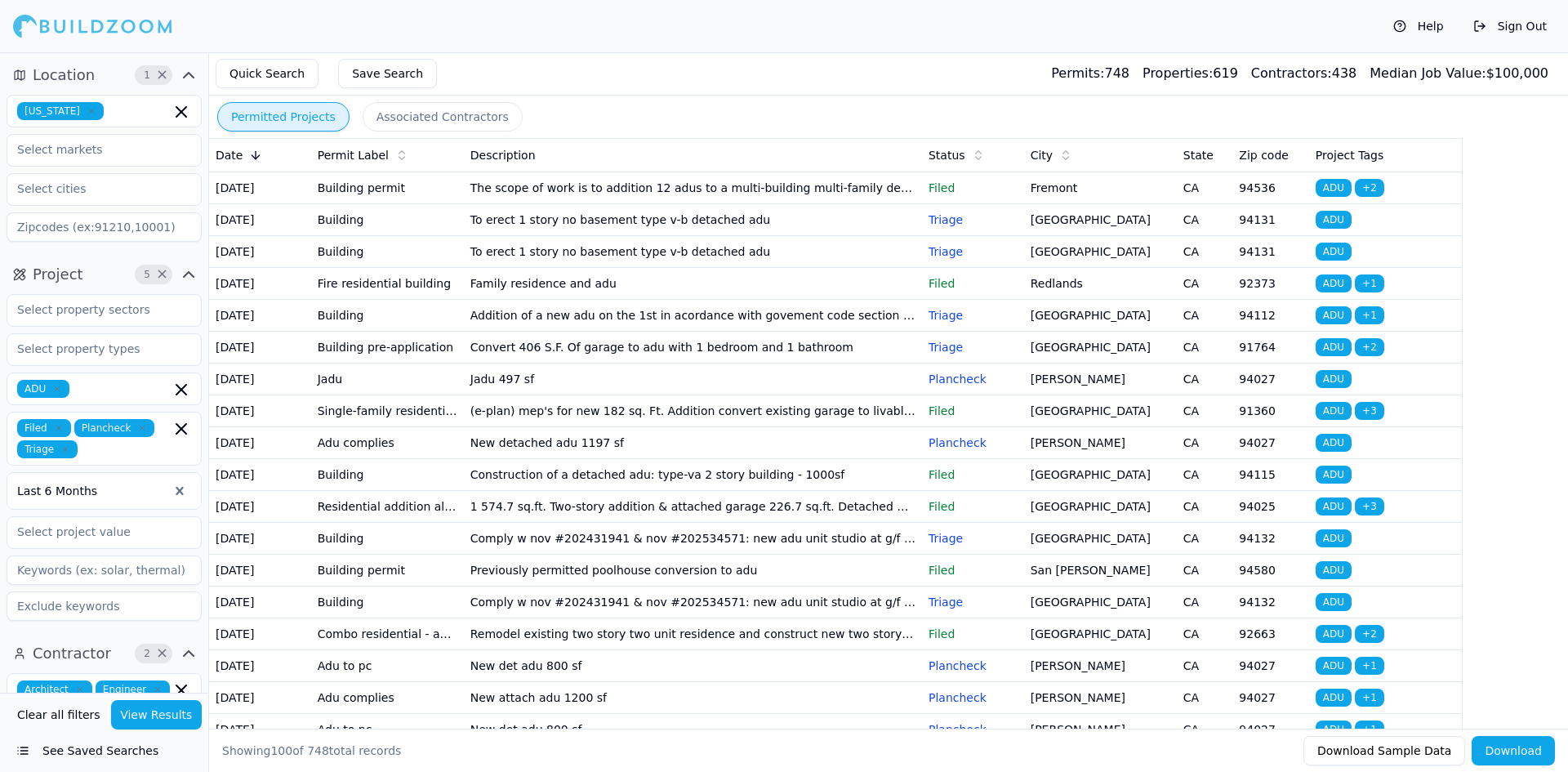
click at [1529, 747] on button "Download" at bounding box center [1513, 751] width 83 height 30
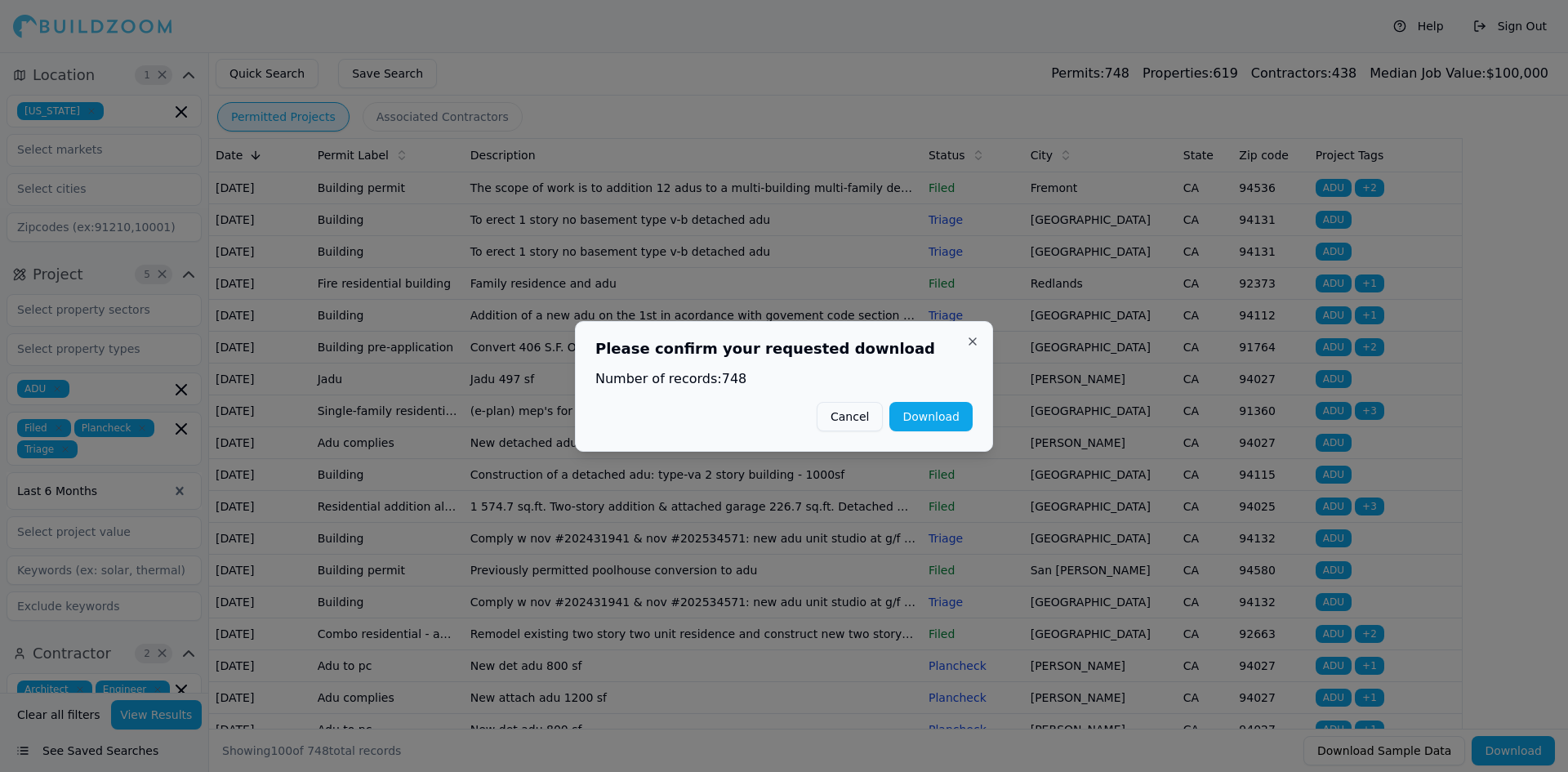
click at [927, 423] on button "Download" at bounding box center [931, 417] width 83 height 30
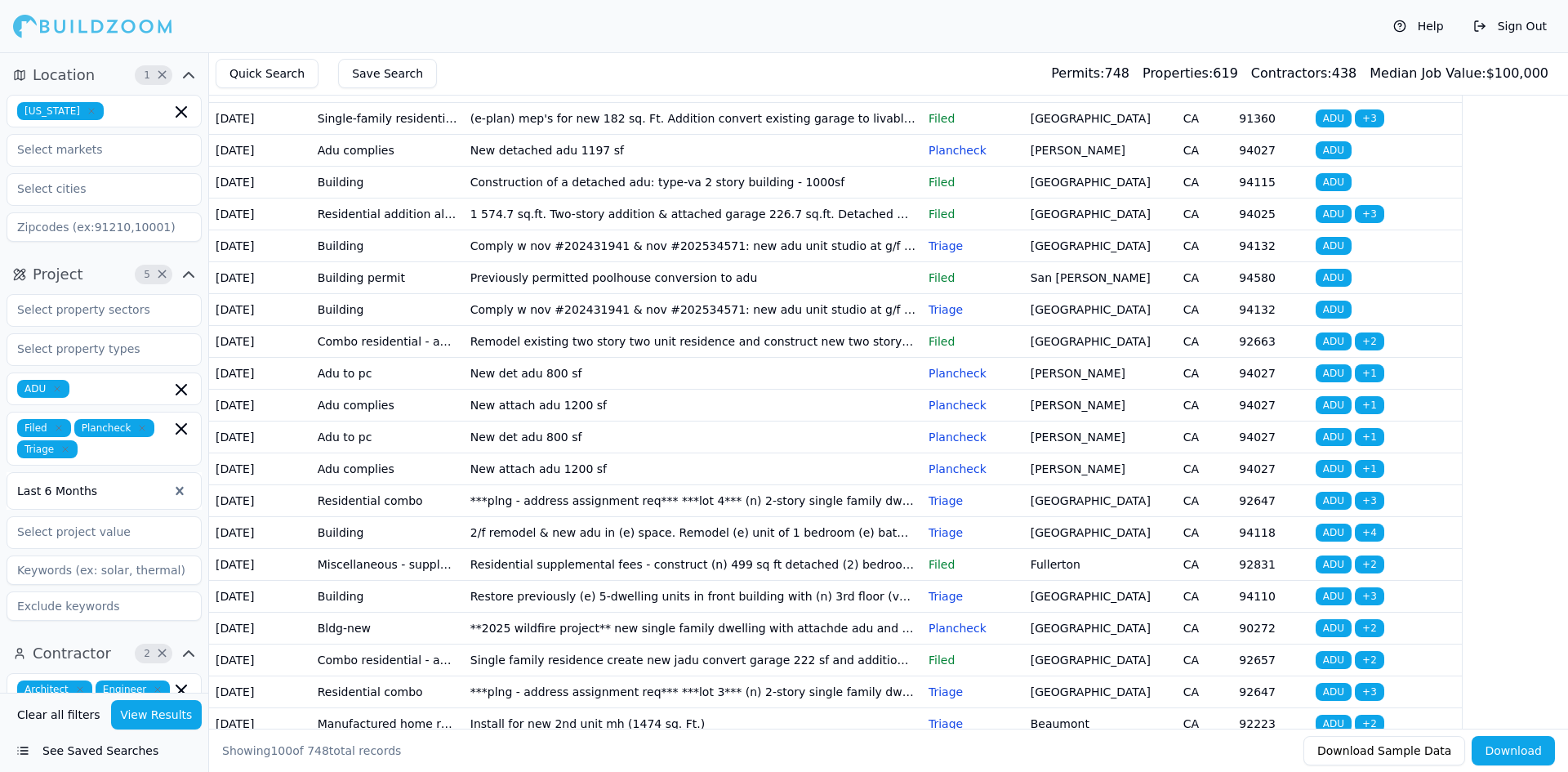
scroll to position [293, 0]
click at [61, 30] on div at bounding box center [93, 25] width 160 height 32
